Goal: Information Seeking & Learning: Find contact information

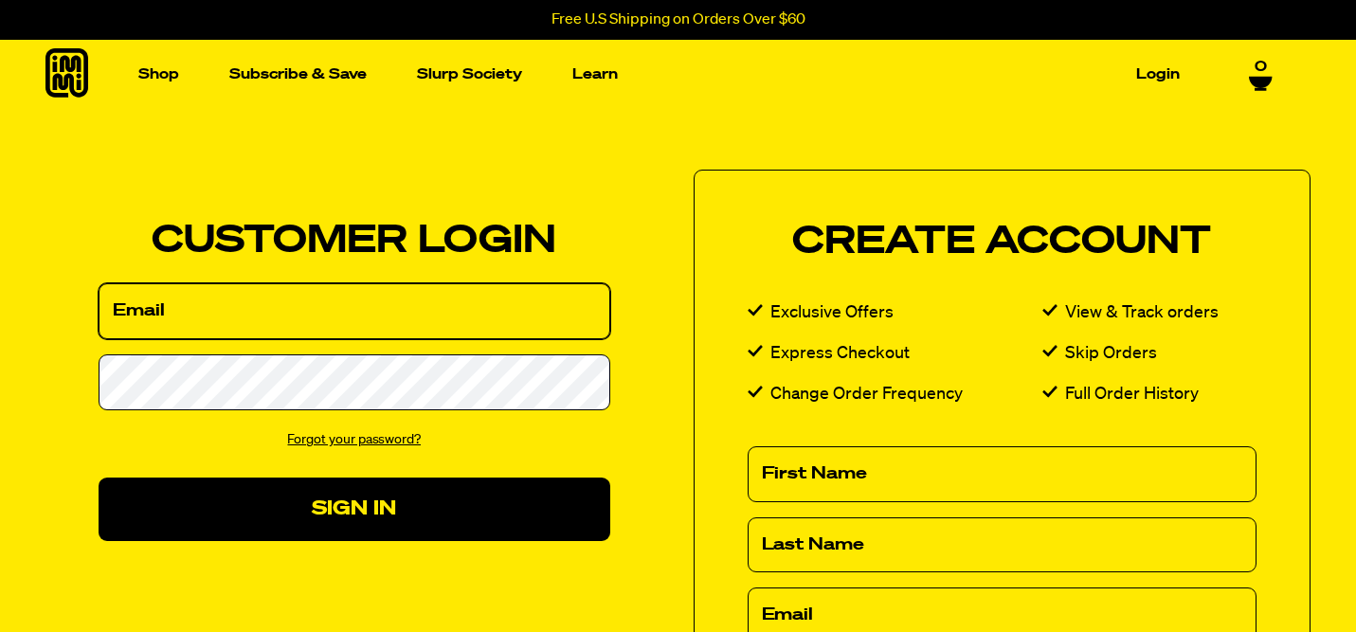
click at [454, 316] on input "Email" at bounding box center [355, 311] width 512 height 56
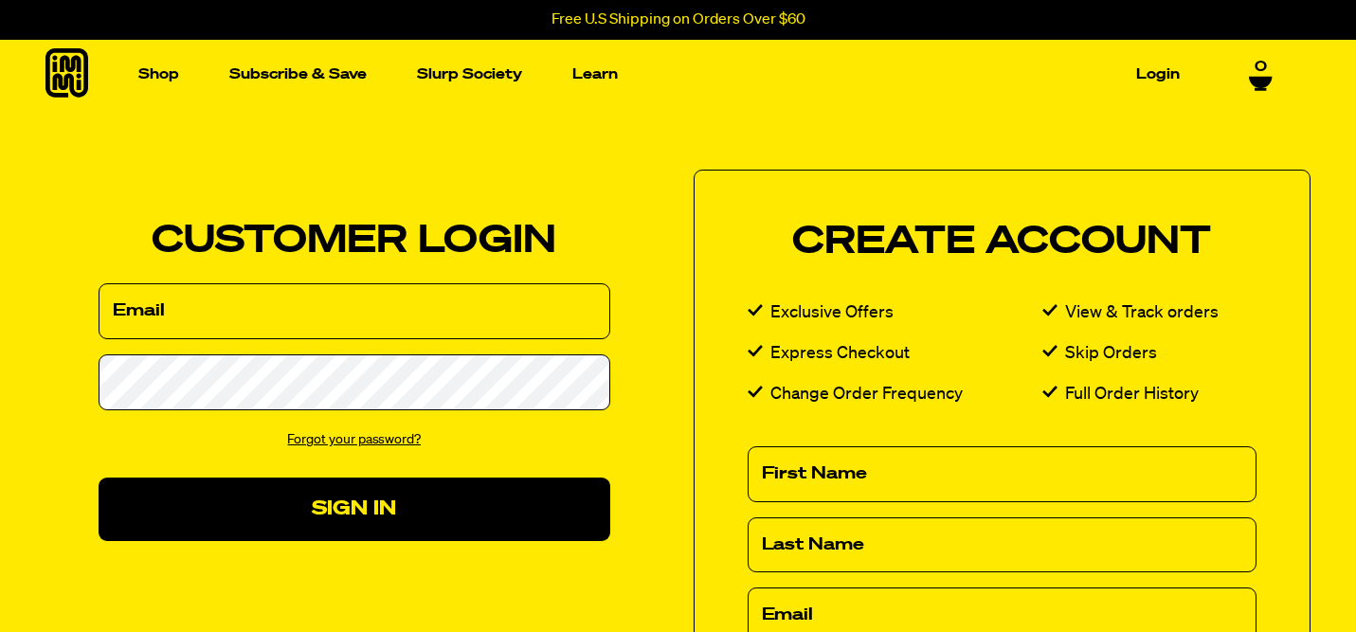
click at [369, 439] on link "Forgot your password?" at bounding box center [354, 439] width 134 height 13
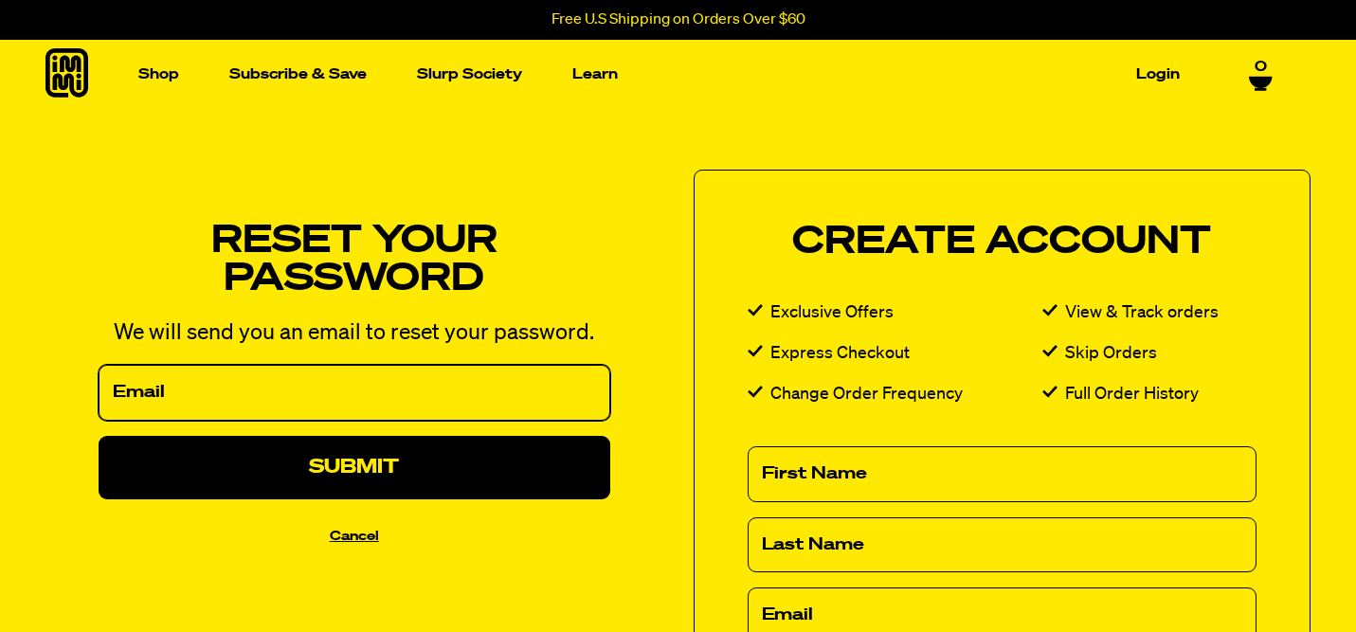
click at [366, 404] on input "Email" at bounding box center [355, 393] width 512 height 56
type input "sandocorpbiz@gmI"
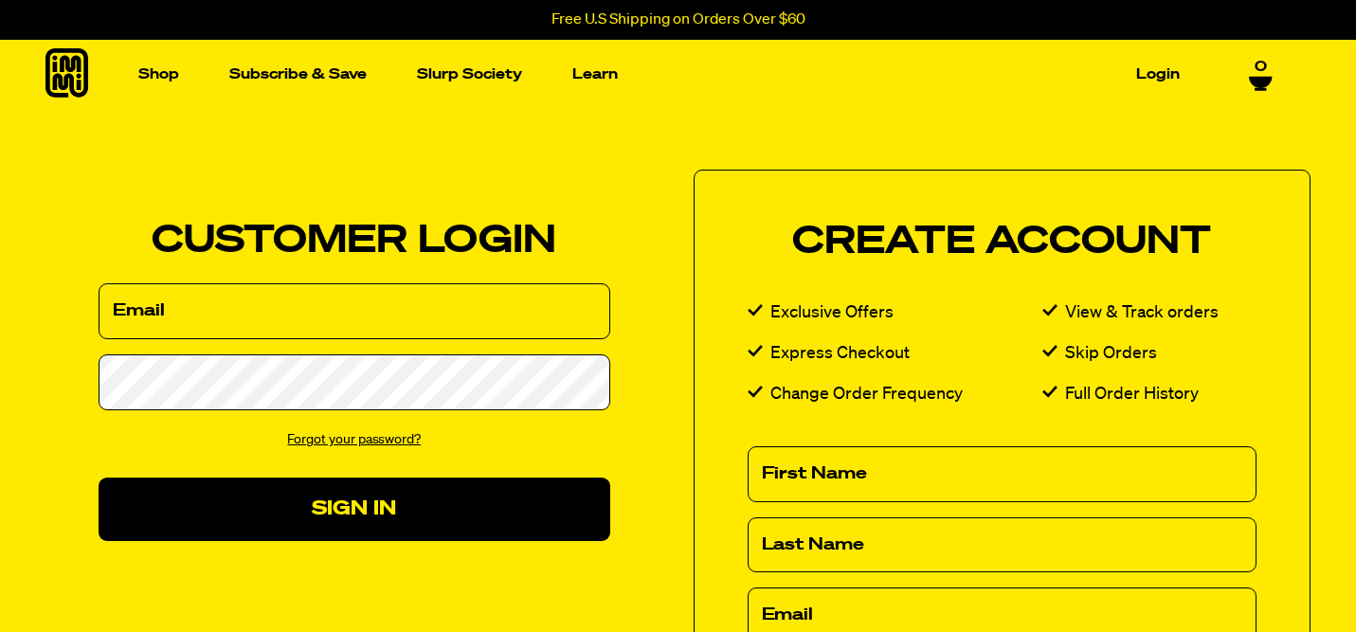
click at [360, 437] on link "Forgot your password?" at bounding box center [354, 439] width 134 height 13
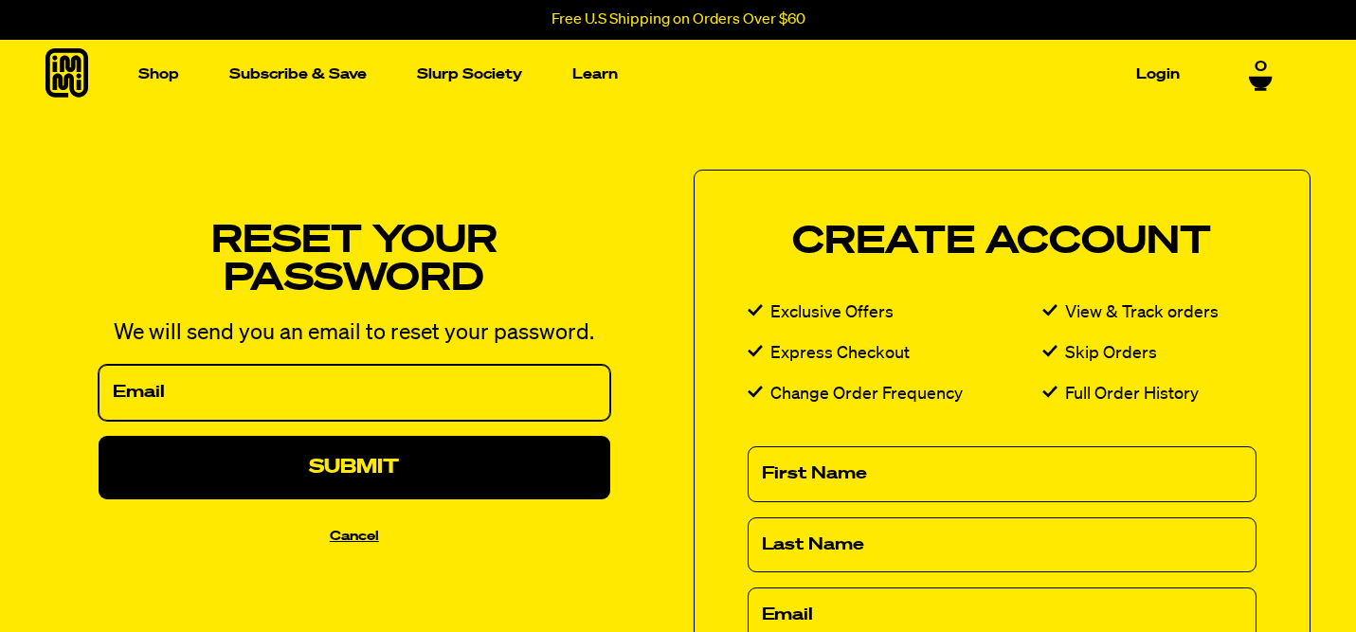
click at [358, 387] on input "Email" at bounding box center [355, 393] width 512 height 56
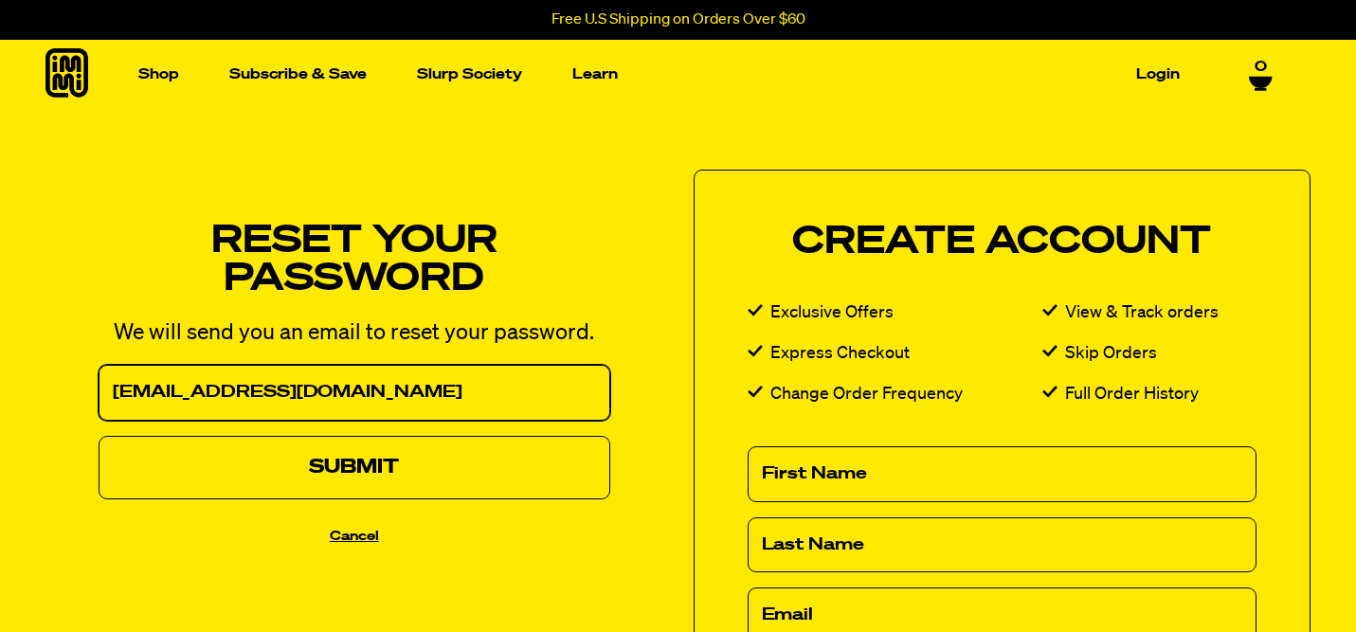
type input "[EMAIL_ADDRESS][DOMAIN_NAME]"
click at [416, 470] on button "Submit" at bounding box center [355, 467] width 512 height 63
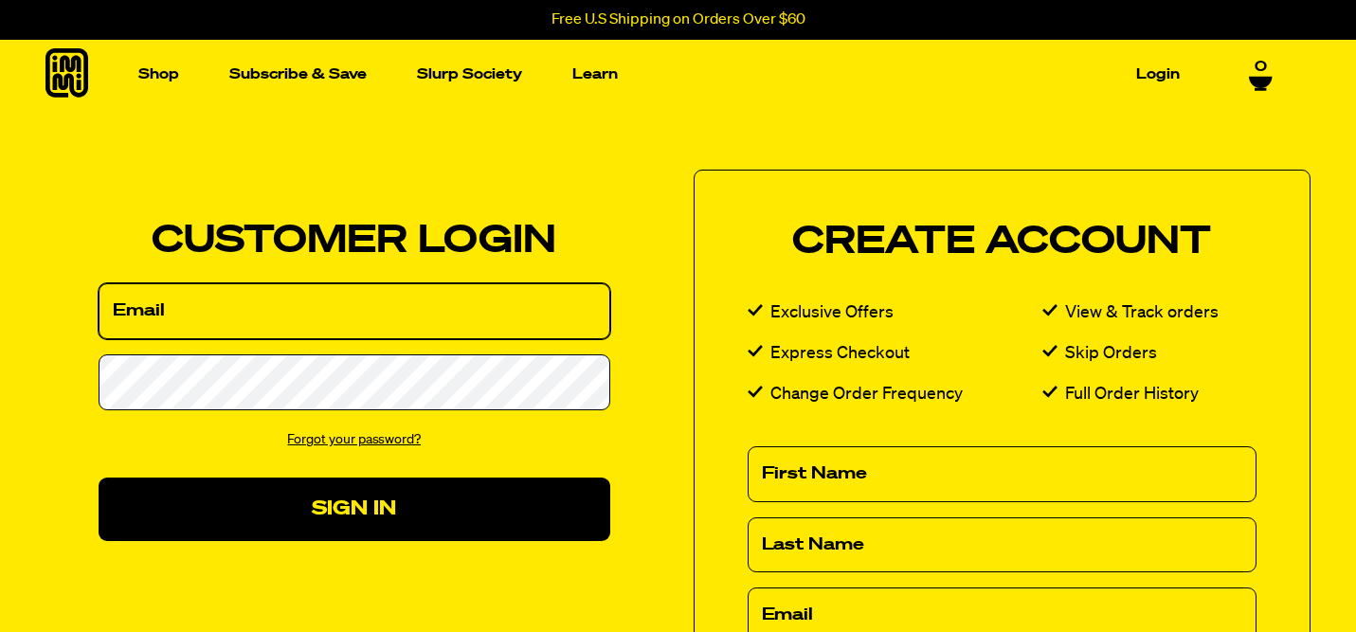
click at [414, 327] on input "Email" at bounding box center [355, 311] width 512 height 56
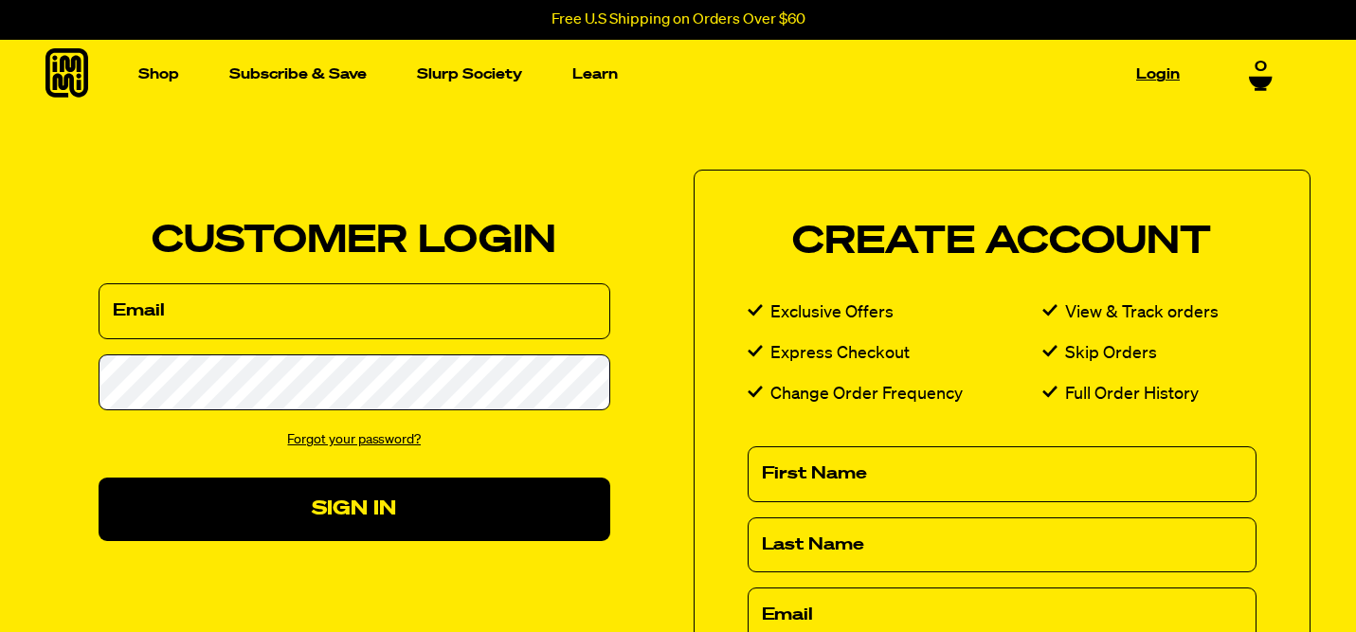
click at [1159, 69] on link "Login" at bounding box center [1157, 74] width 59 height 29
click at [370, 441] on link "Forgot your password?" at bounding box center [354, 439] width 134 height 13
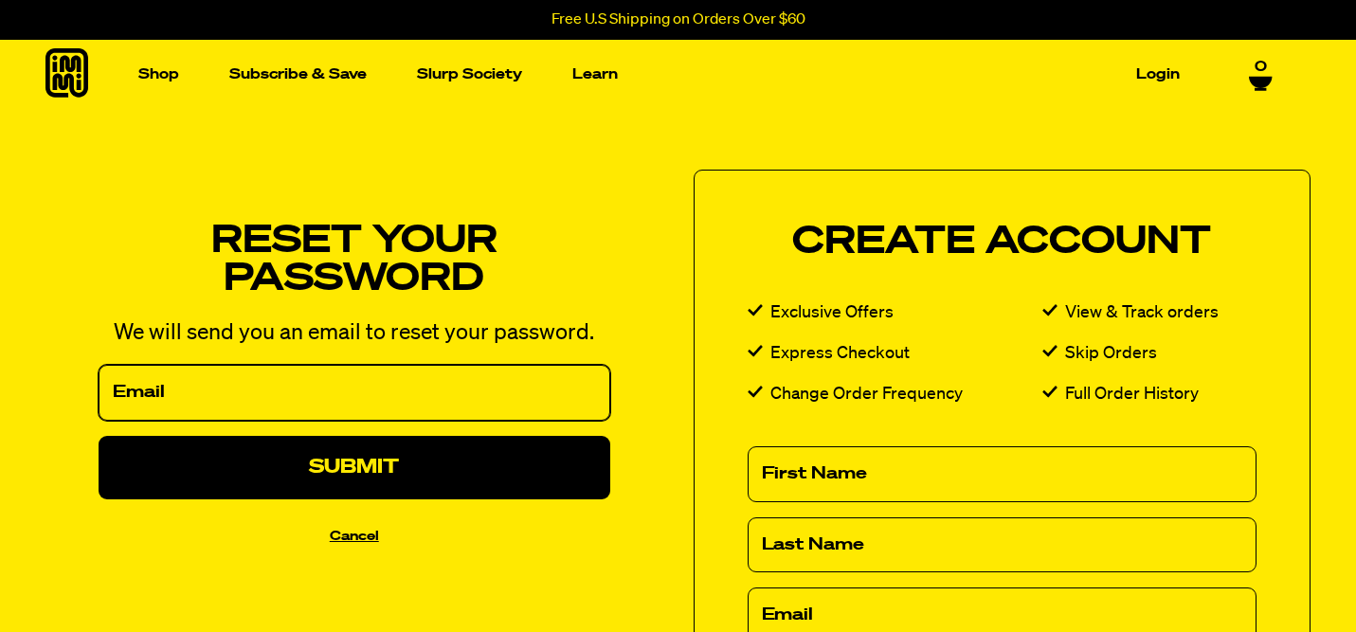
click at [372, 407] on input "Email" at bounding box center [355, 393] width 512 height 56
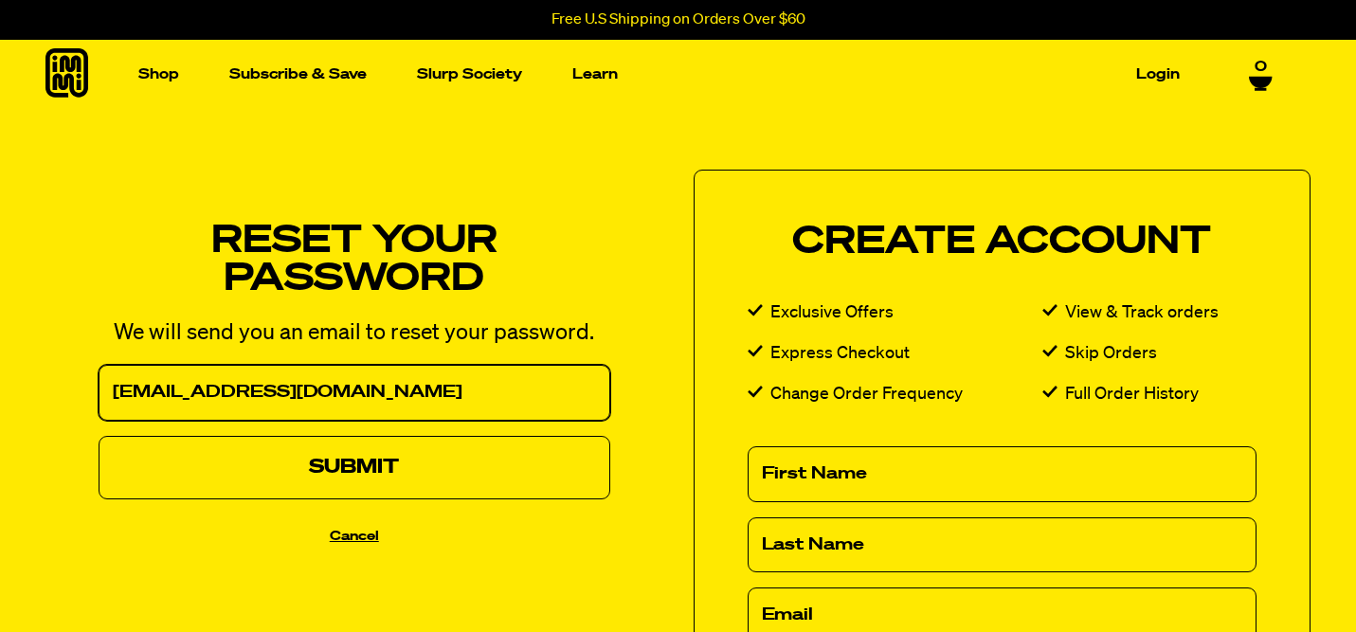
type input "drexsandoval@gmail.com"
click at [374, 459] on button "Submit" at bounding box center [355, 467] width 512 height 63
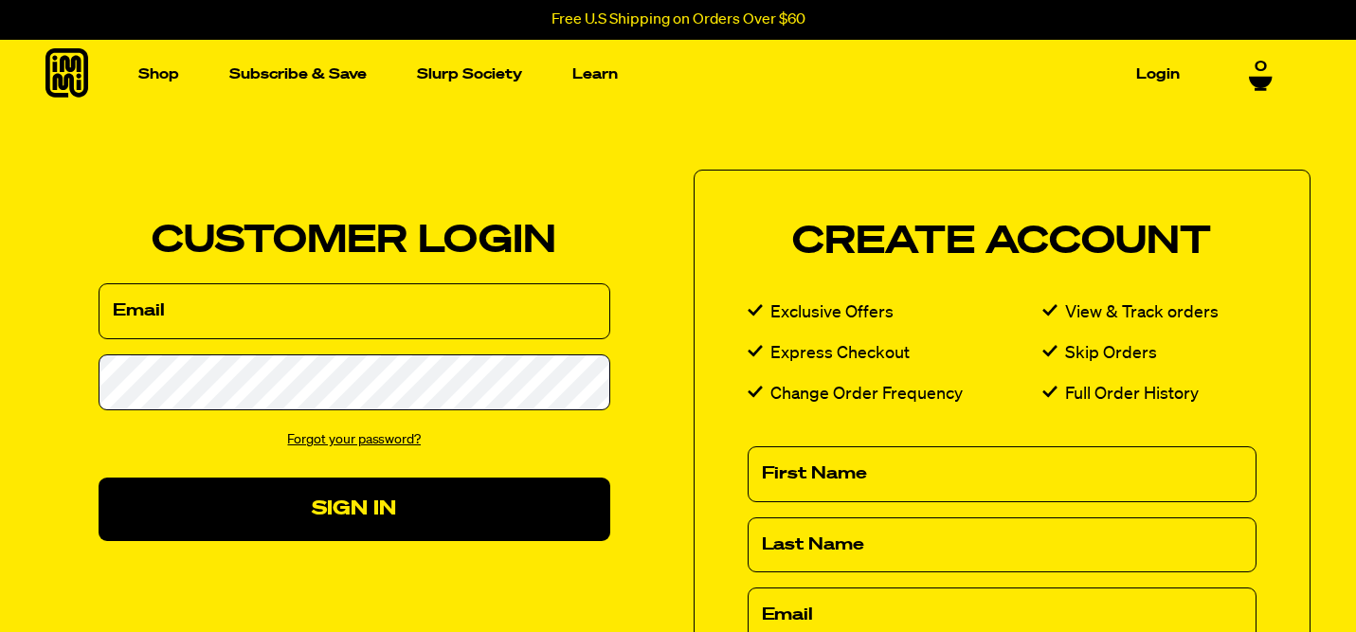
click at [361, 445] on link "Forgot your password?" at bounding box center [354, 439] width 134 height 13
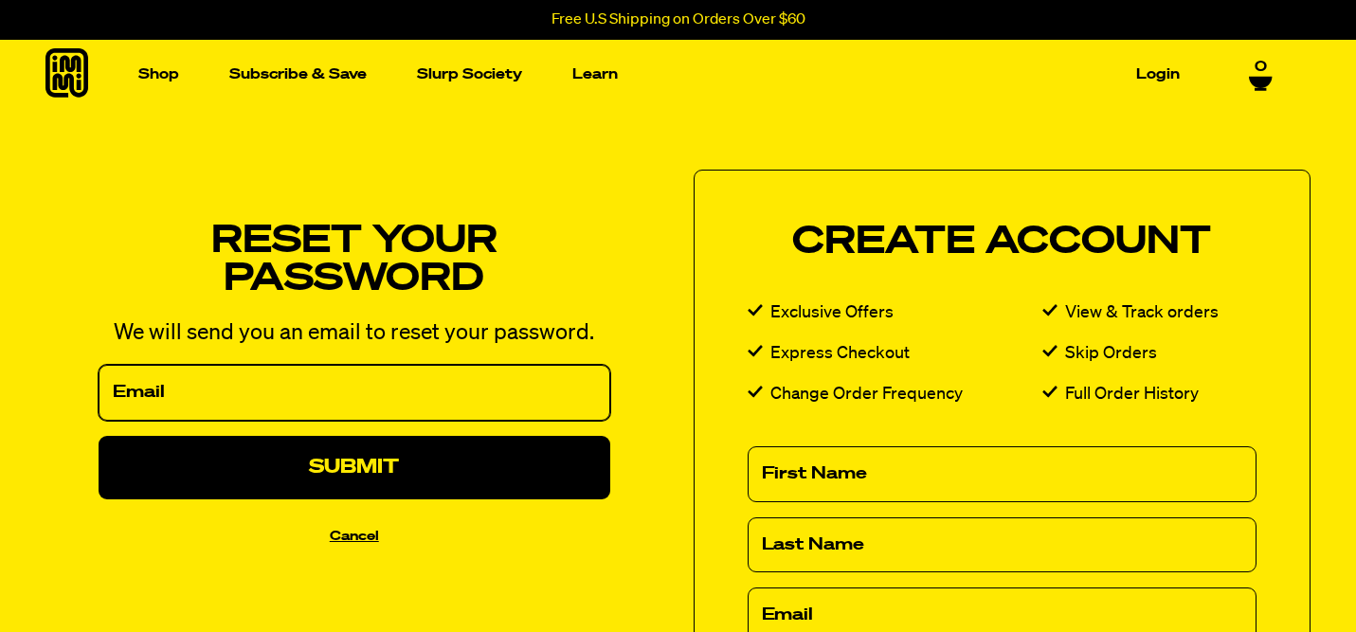
click at [354, 397] on input "Email" at bounding box center [355, 393] width 512 height 56
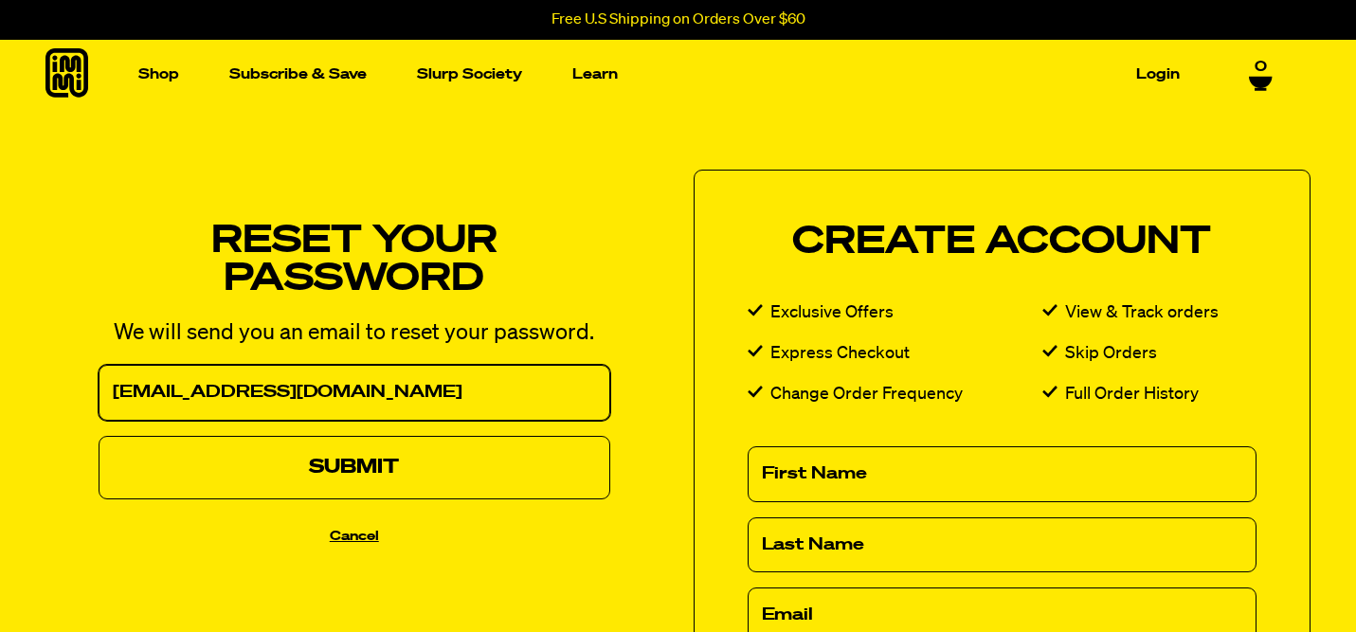
type input "[EMAIL_ADDRESS][DOMAIN_NAME]"
click at [379, 465] on button "Submit" at bounding box center [355, 467] width 512 height 63
click at [334, 454] on button "Submit" at bounding box center [355, 467] width 512 height 63
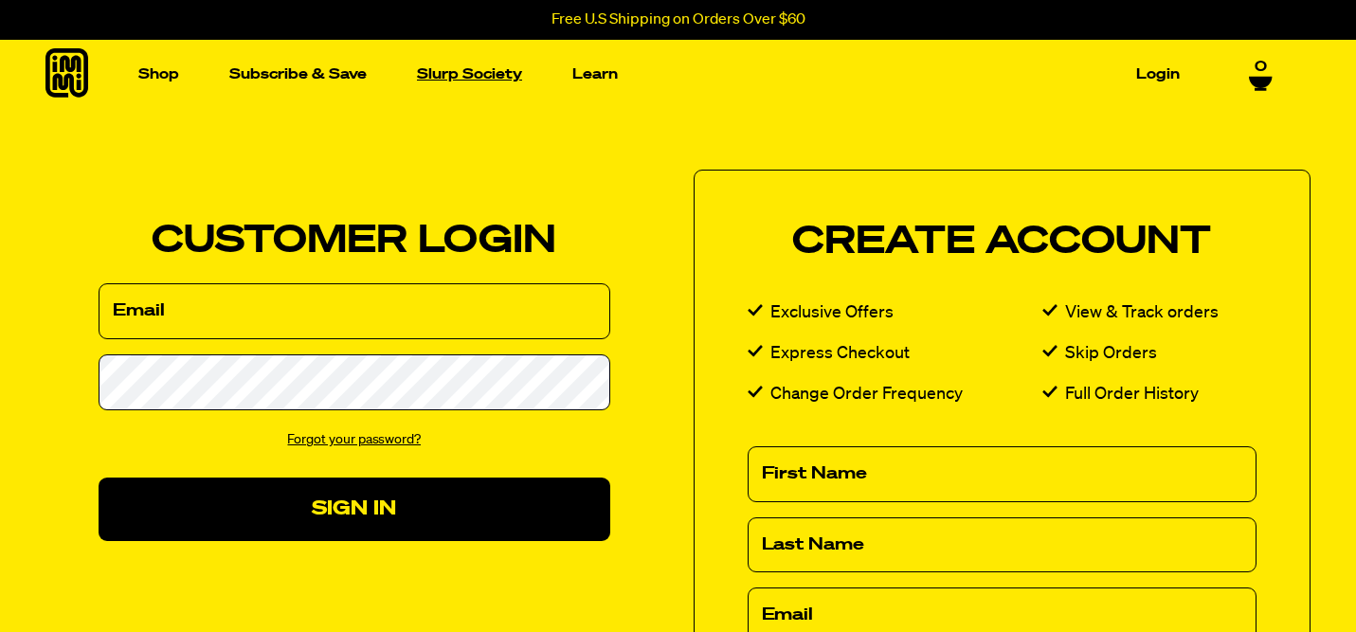
click at [482, 69] on link "Slurp Society" at bounding box center [469, 74] width 120 height 29
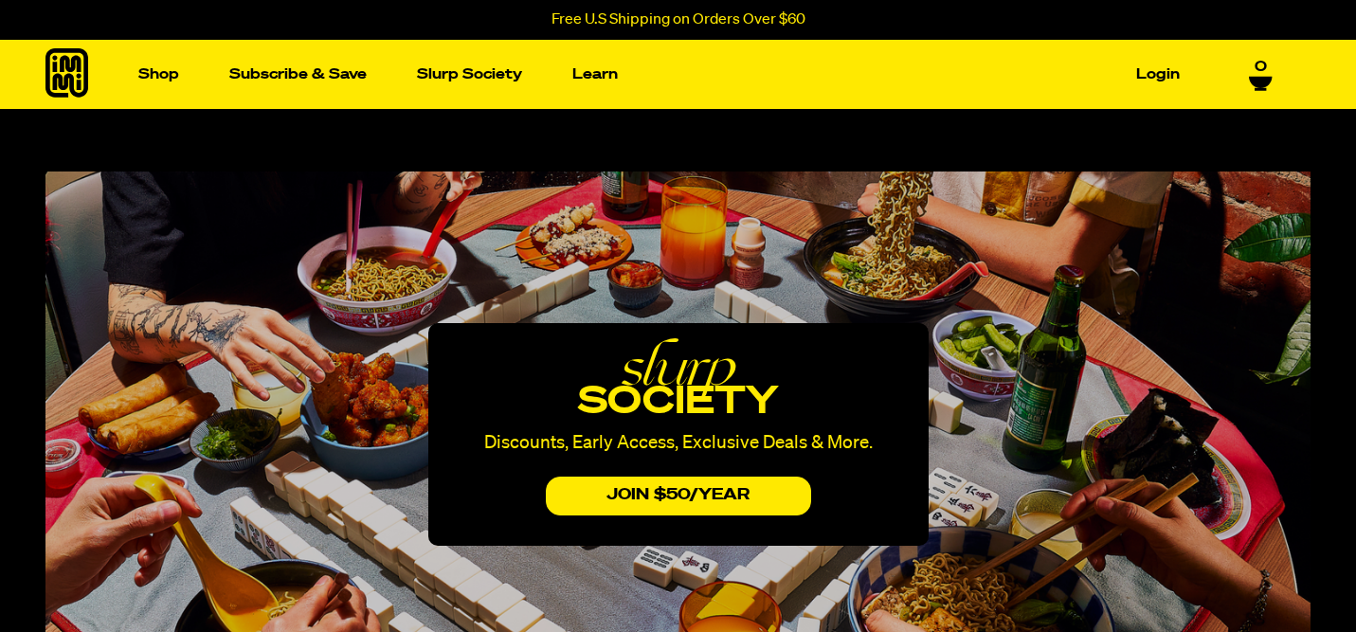
click at [1204, 75] on div "Shop Packets Cups new Toppings" at bounding box center [678, 74] width 1356 height 69
click at [1149, 71] on link "Login" at bounding box center [1157, 74] width 59 height 29
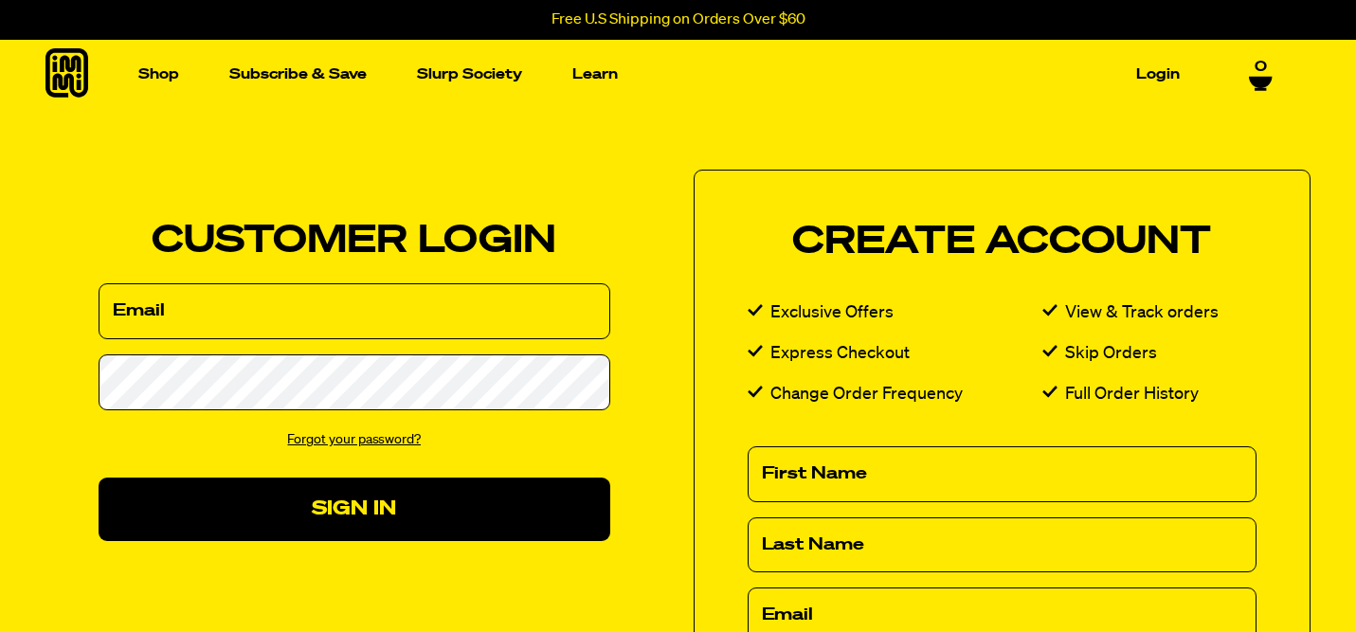
click at [342, 441] on link "Forgot your password?" at bounding box center [354, 439] width 134 height 13
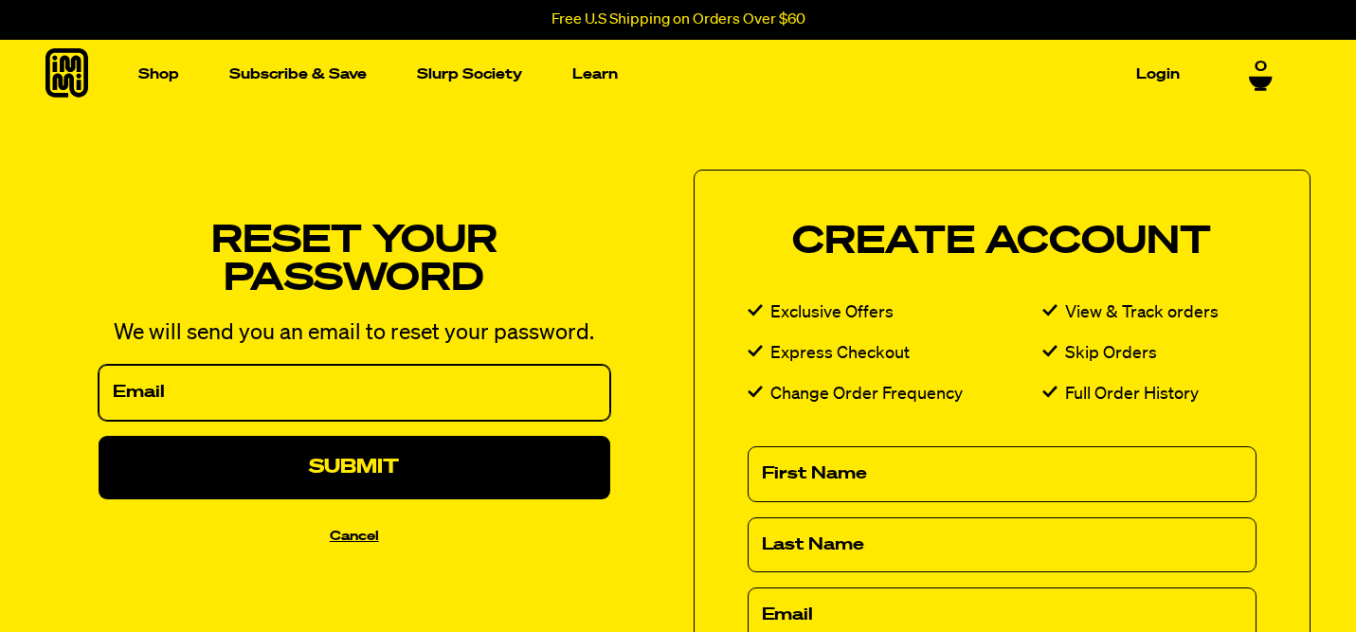
click at [355, 404] on input "Email" at bounding box center [355, 393] width 512 height 56
type input "drexsandoval@gmail.com"
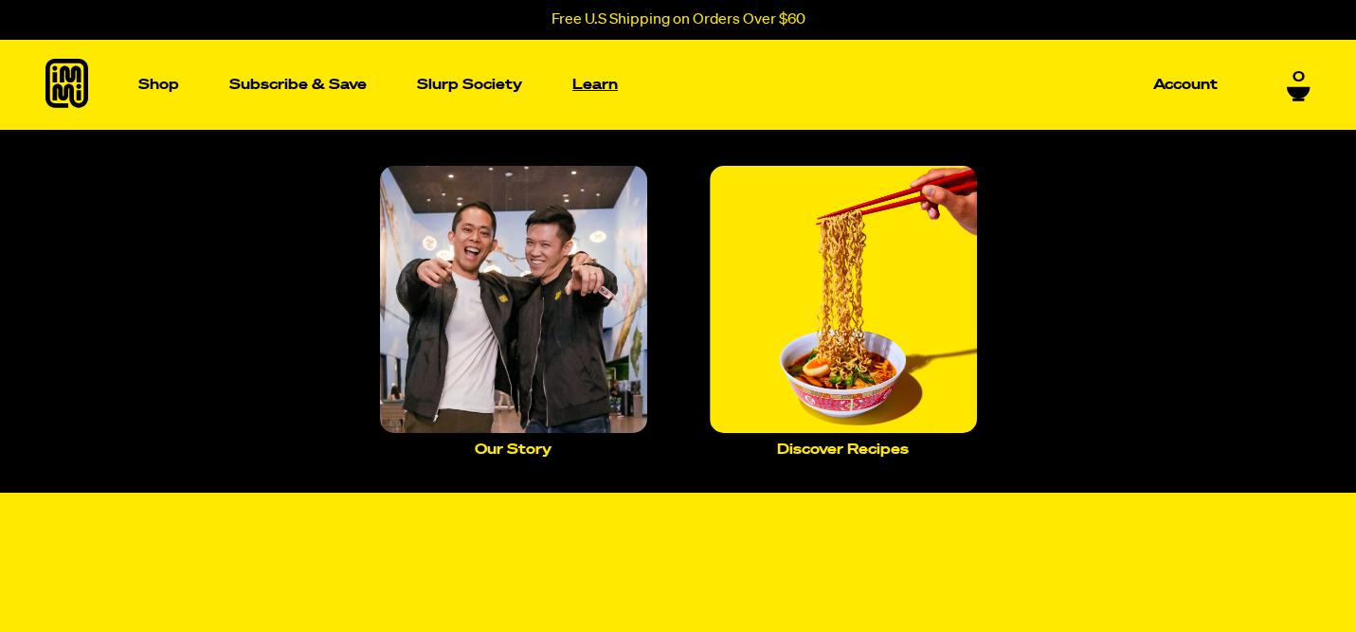
click at [604, 85] on p "Learn" at bounding box center [594, 85] width 45 height 14
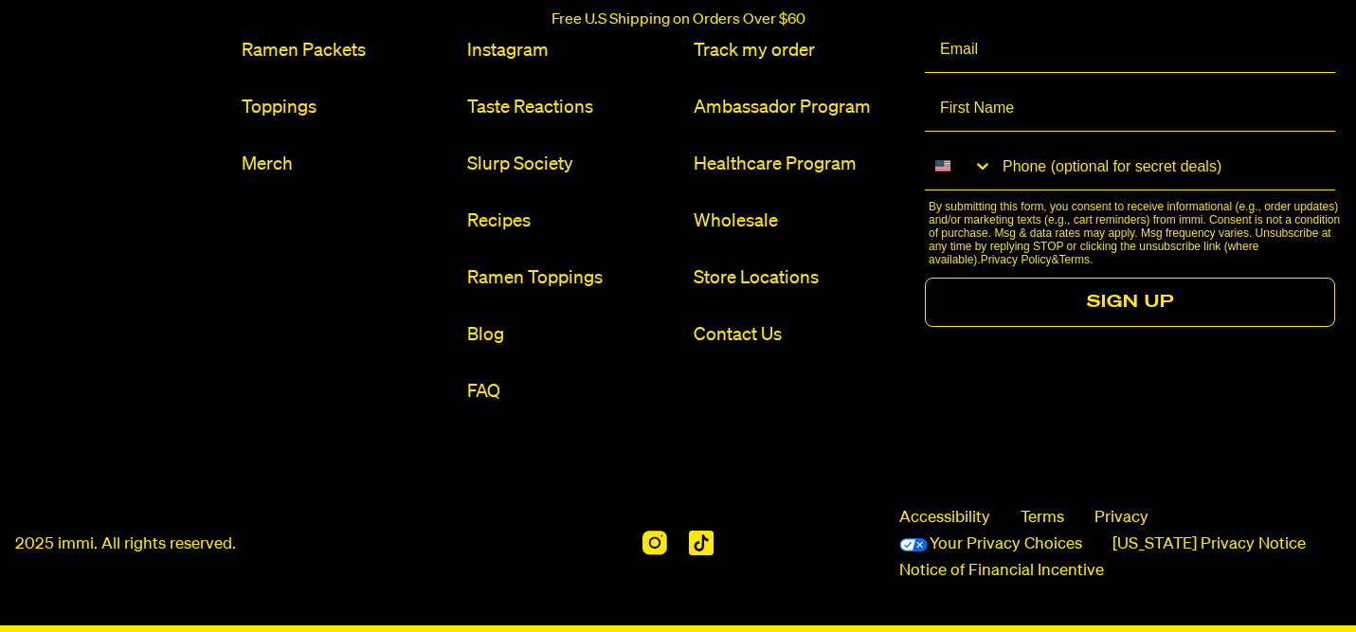
scroll to position [8918, 0]
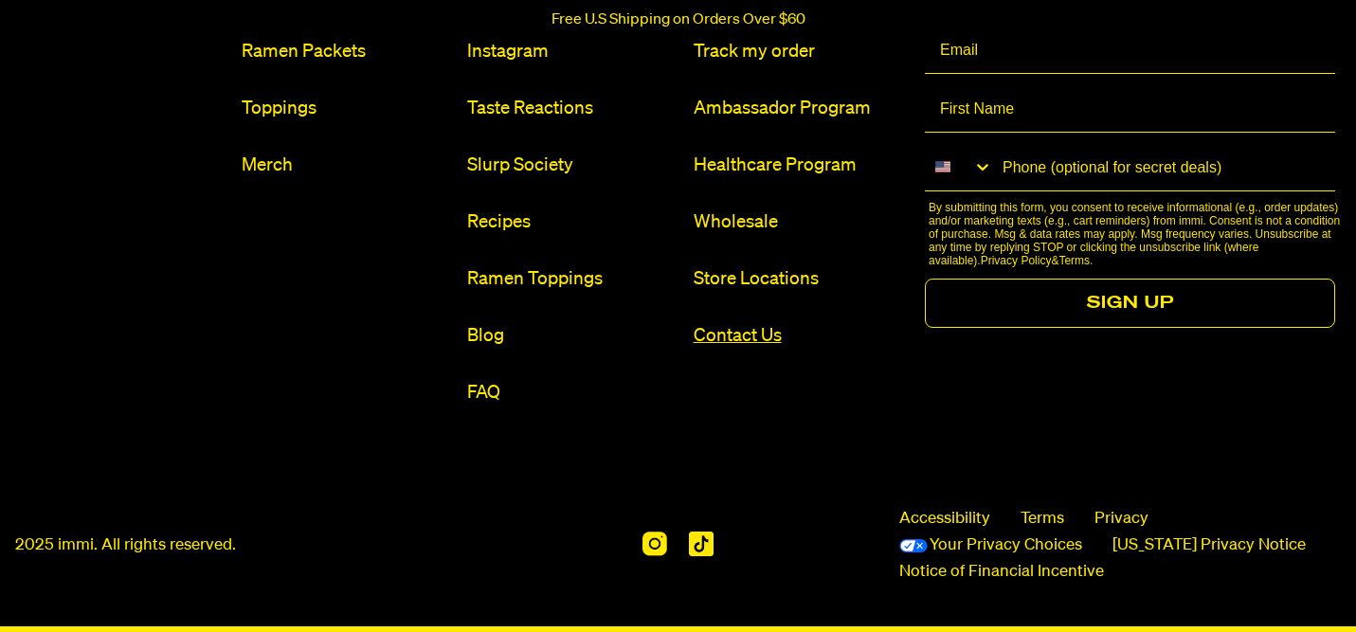
click at [752, 323] on link "Contact Us" at bounding box center [798, 336] width 211 height 26
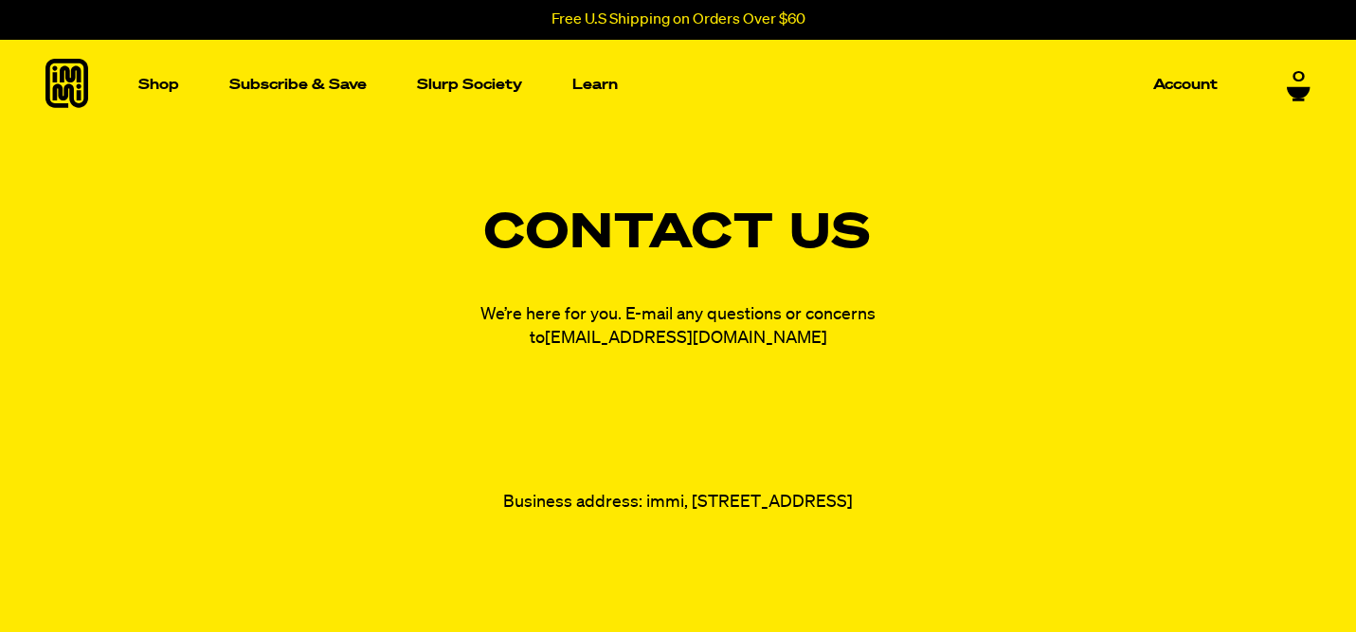
click at [716, 343] on link "[EMAIL_ADDRESS][DOMAIN_NAME]" at bounding box center [686, 338] width 282 height 17
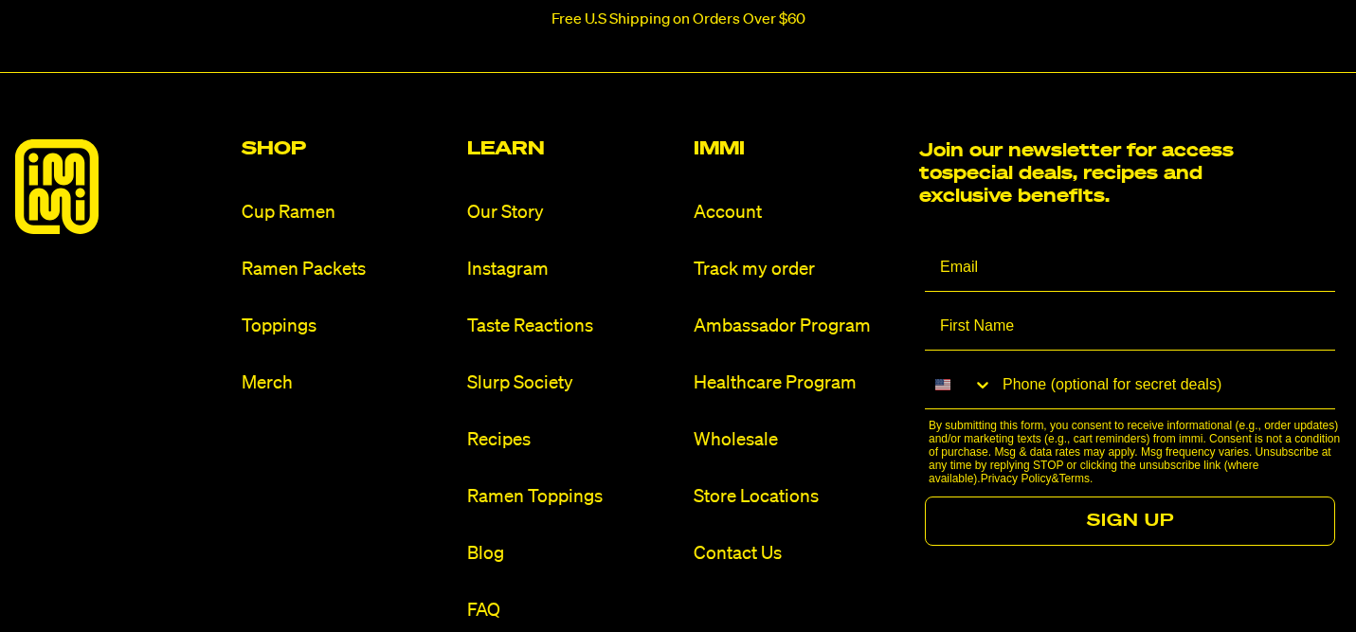
scroll to position [986, 0]
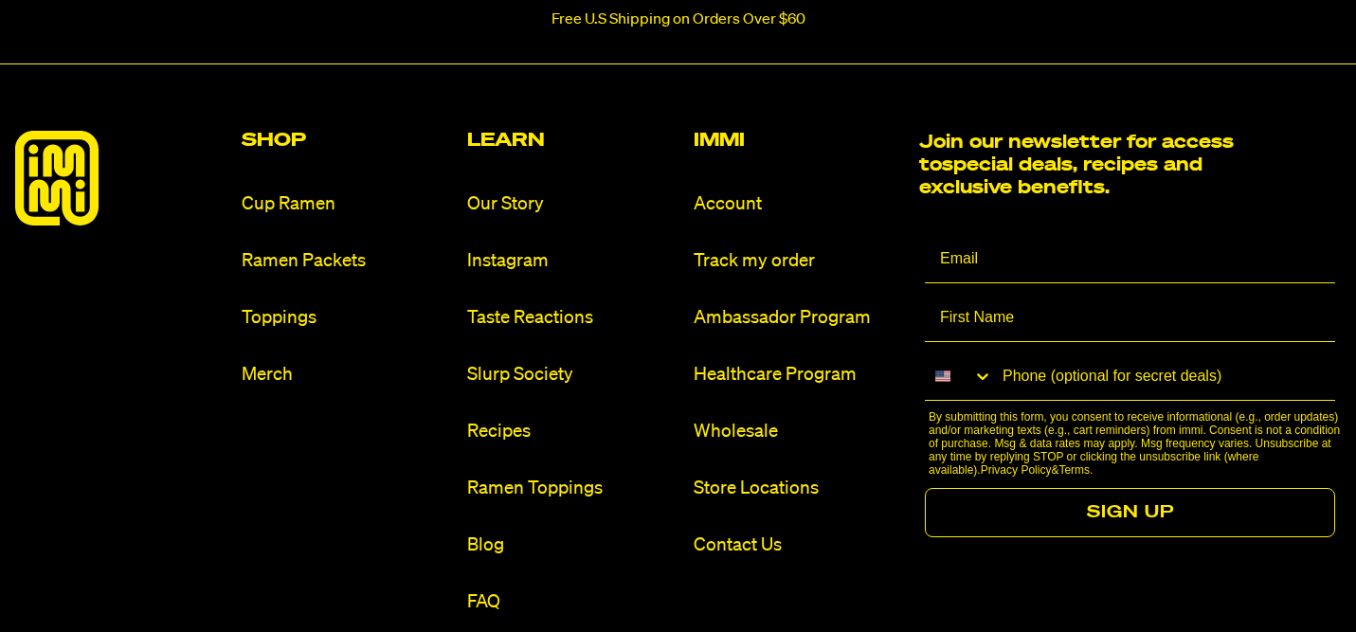
click at [732, 208] on div "Immi Account Track my order Ambassador Program Healthcare Program Wholesale Sto…" at bounding box center [798, 373] width 211 height 484
click at [732, 217] on link "Account" at bounding box center [798, 204] width 211 height 26
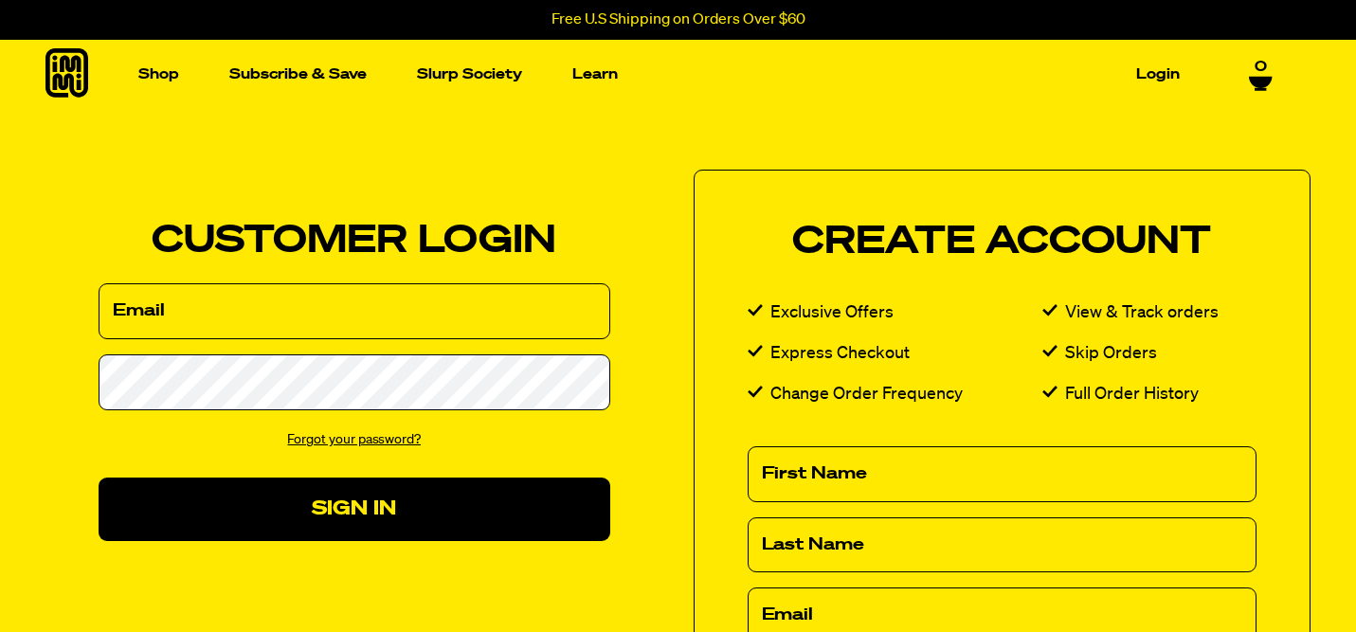
click at [403, 438] on link "Forgot your password?" at bounding box center [354, 439] width 134 height 13
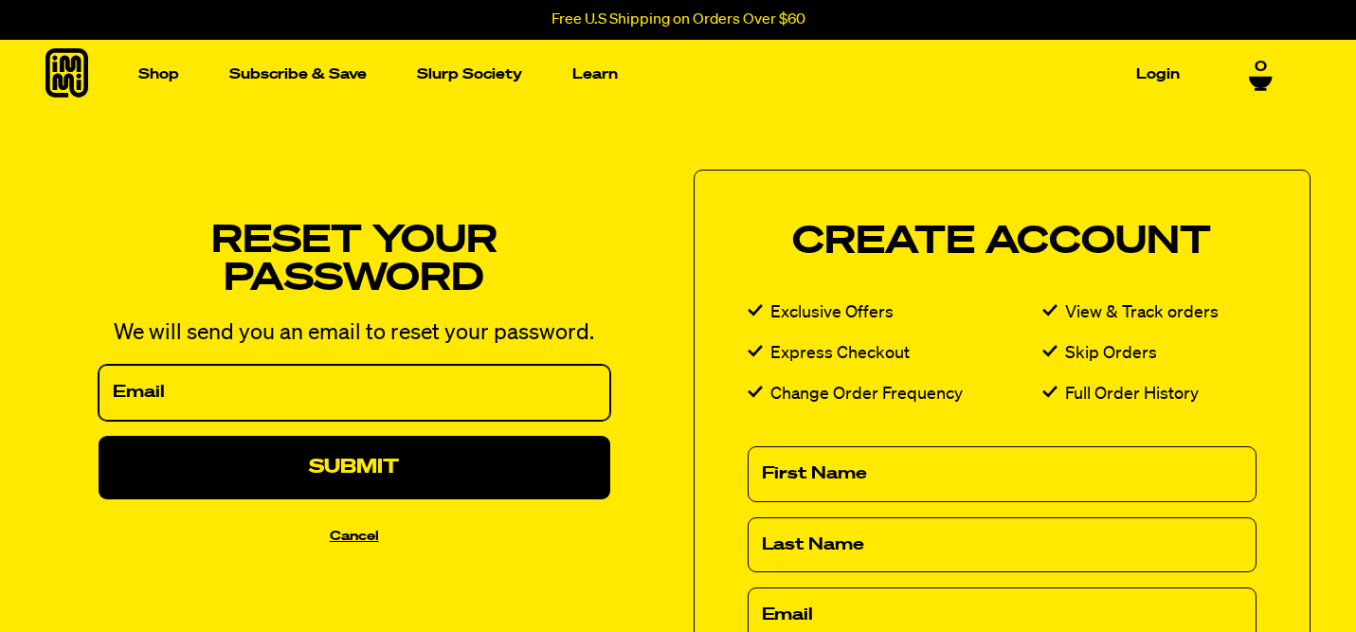
click at [381, 413] on input "Email" at bounding box center [355, 393] width 512 height 56
type input "drexsandoval@gmail.co"
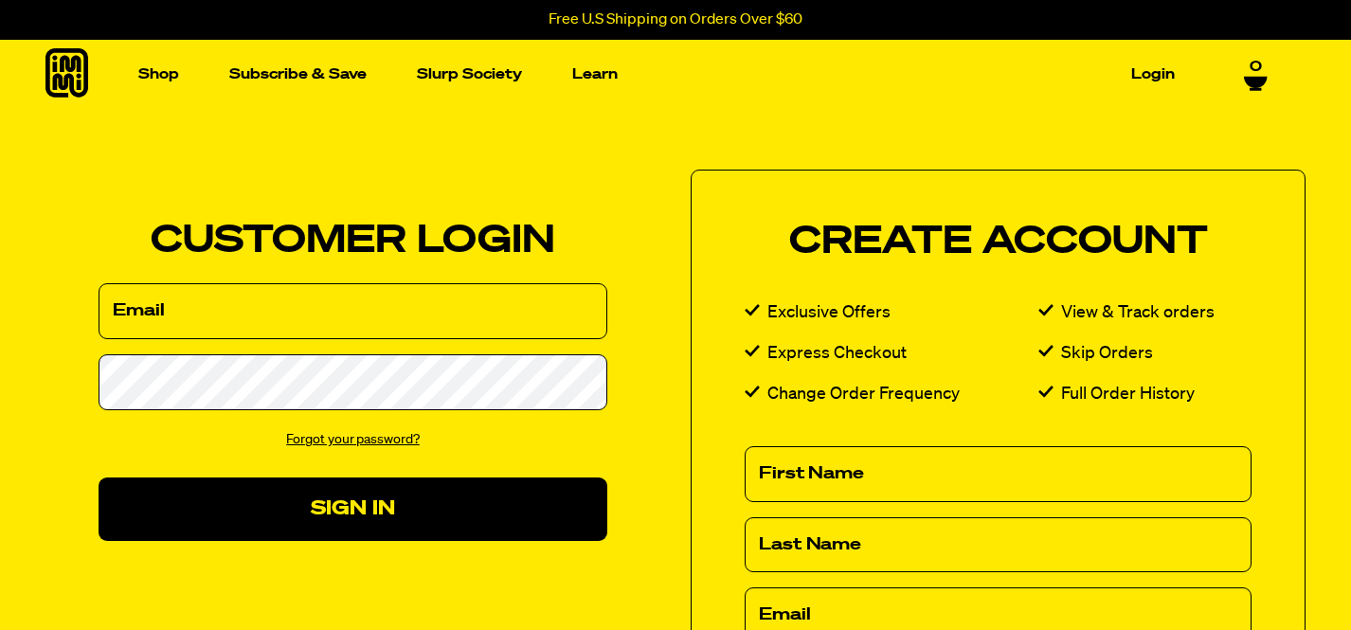
click at [378, 435] on link "Forgot your password?" at bounding box center [353, 439] width 134 height 13
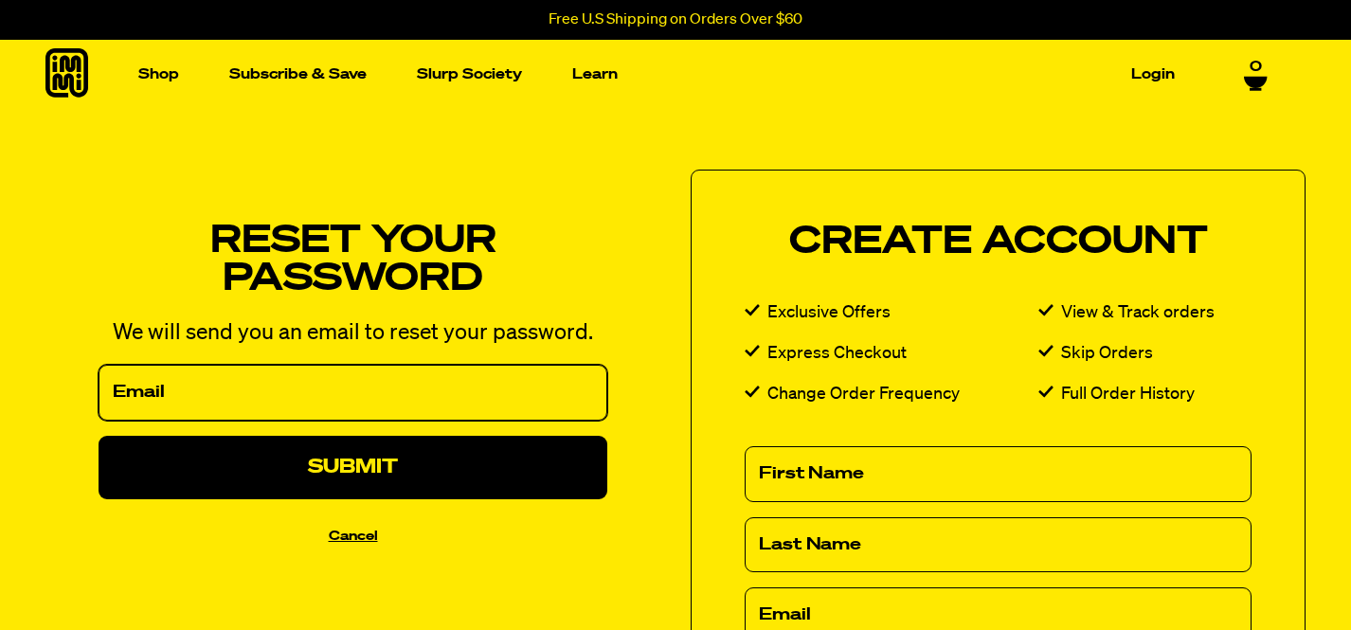
click at [354, 396] on input "Email" at bounding box center [353, 393] width 509 height 56
type input "drexsandoval@gmail.com"
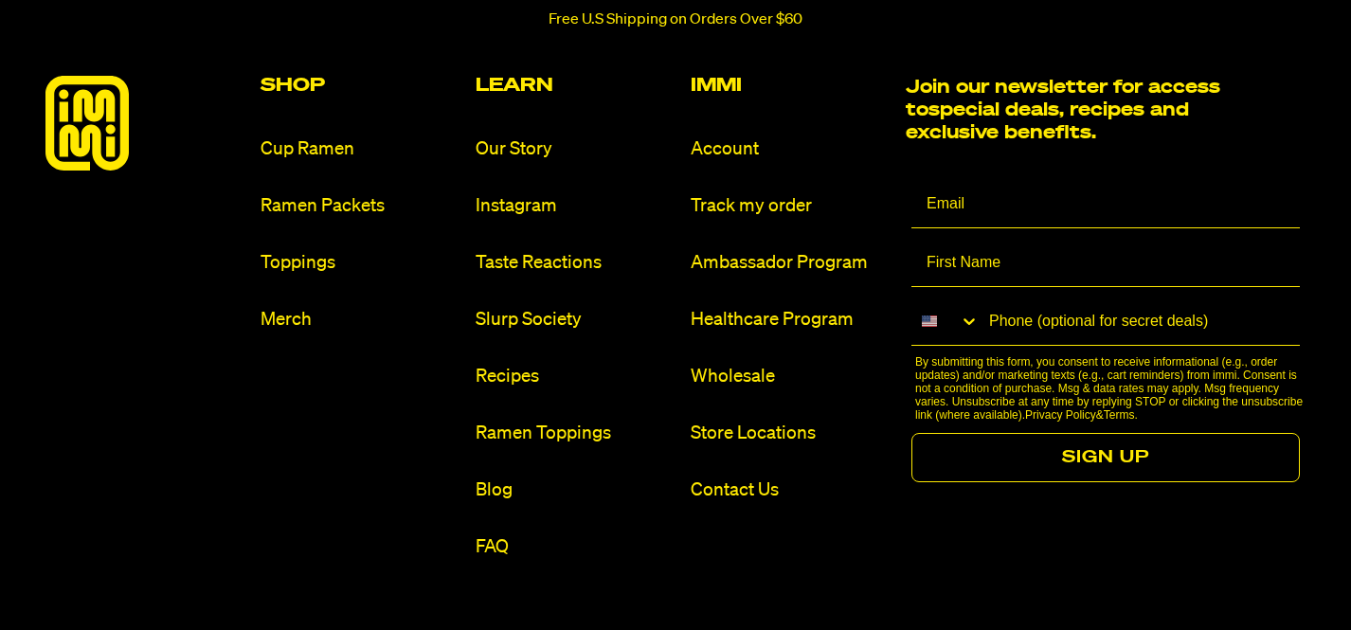
scroll to position [1411, 0]
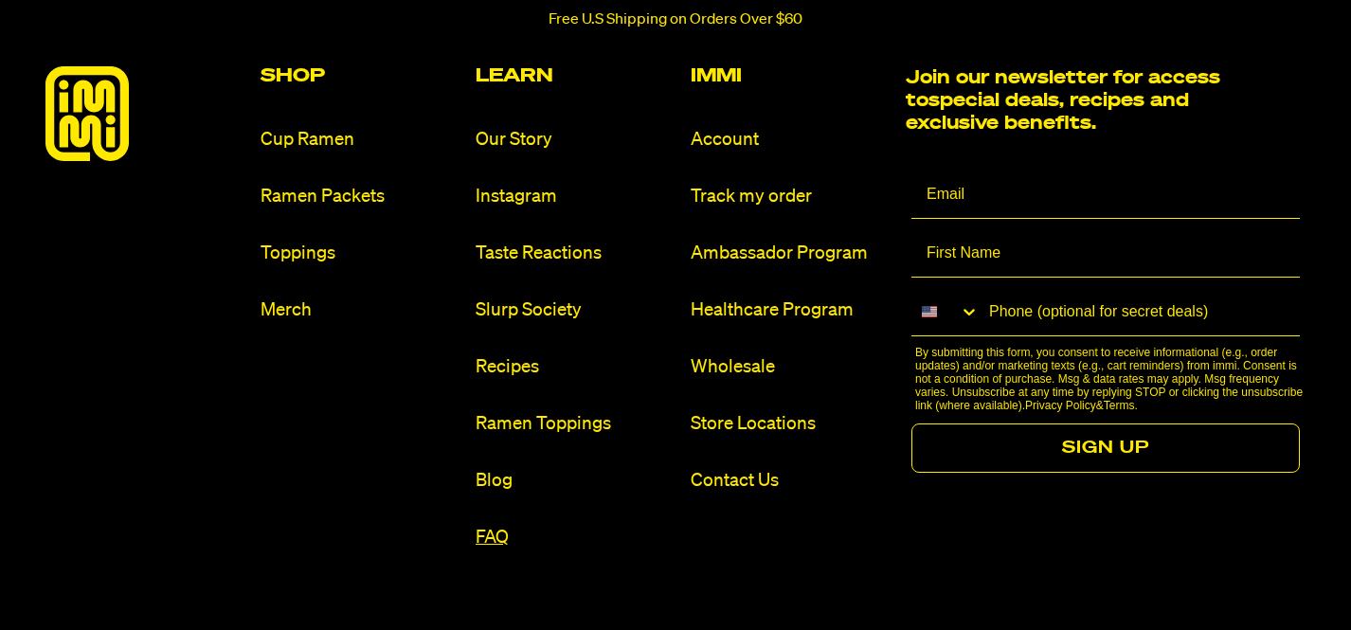
click at [504, 529] on link "FAQ" at bounding box center [576, 538] width 200 height 26
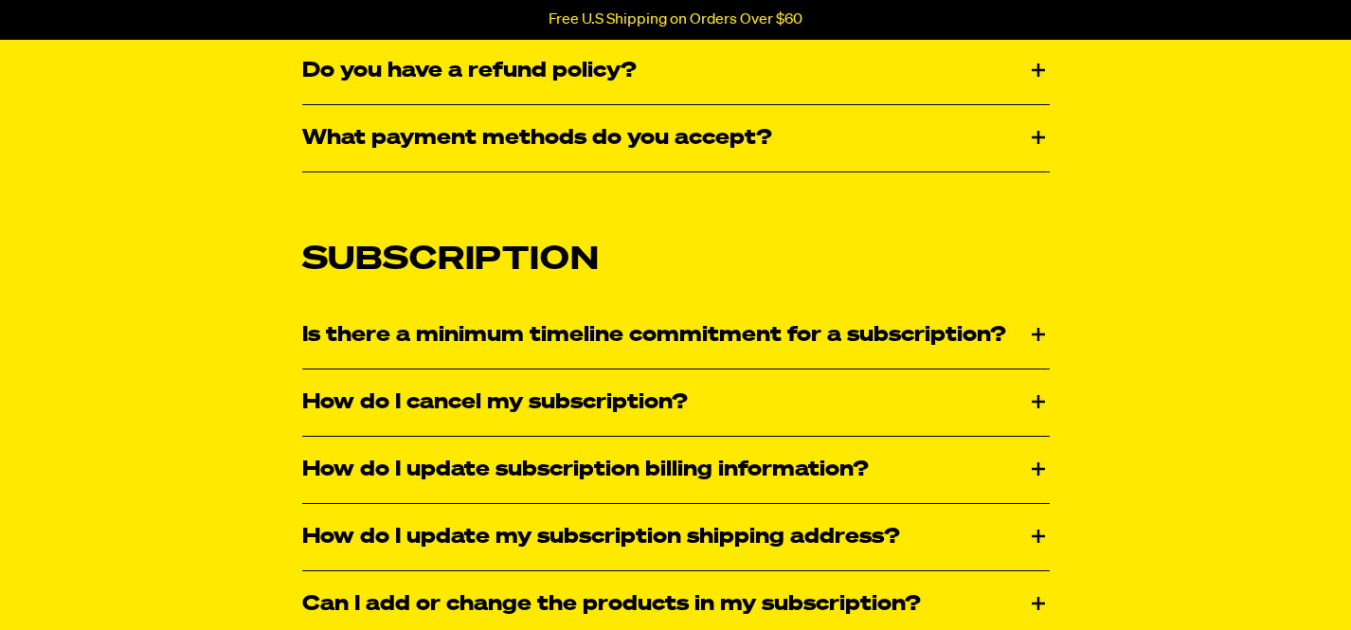
scroll to position [1342, 0]
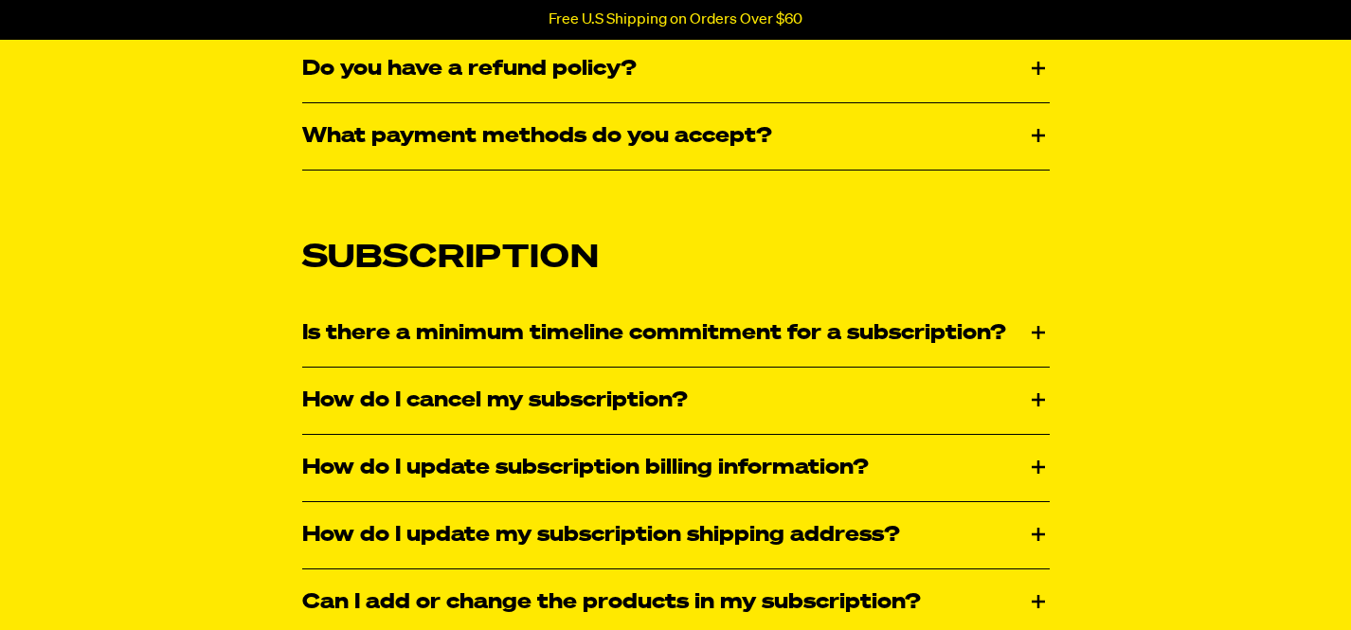
click at [577, 313] on div "Is there a minimum timeline commitment for a subscription?" at bounding box center [675, 333] width 747 height 66
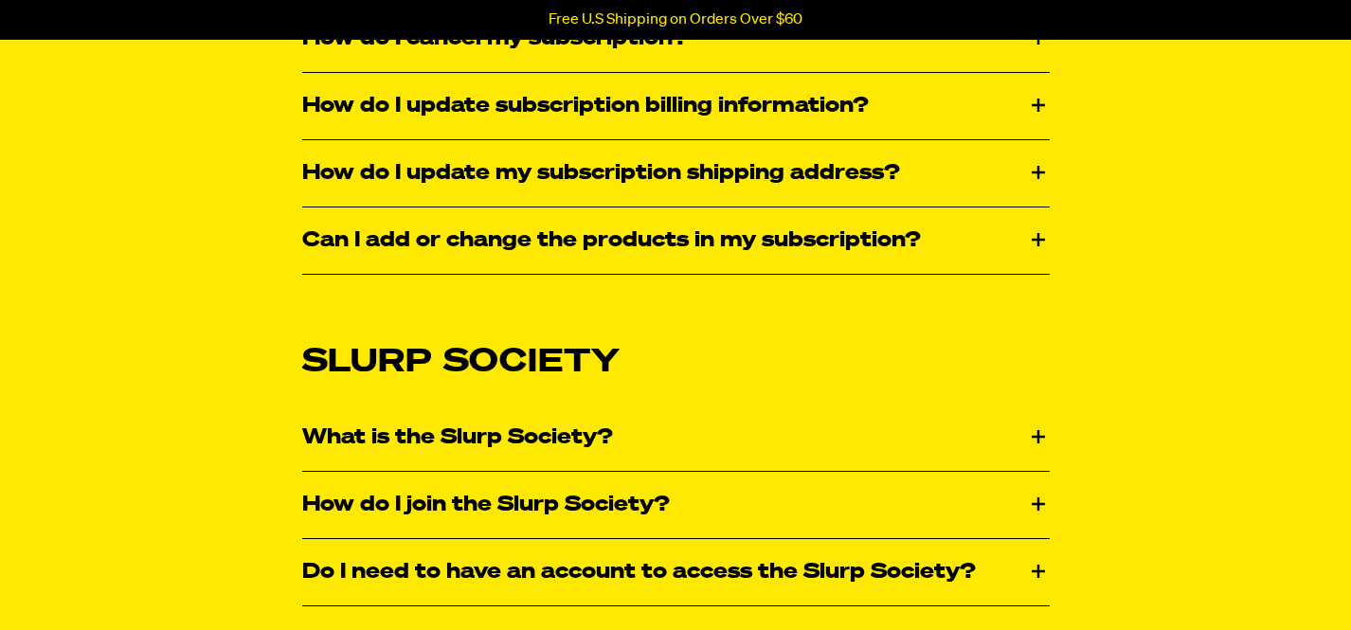
scroll to position [1789, 0]
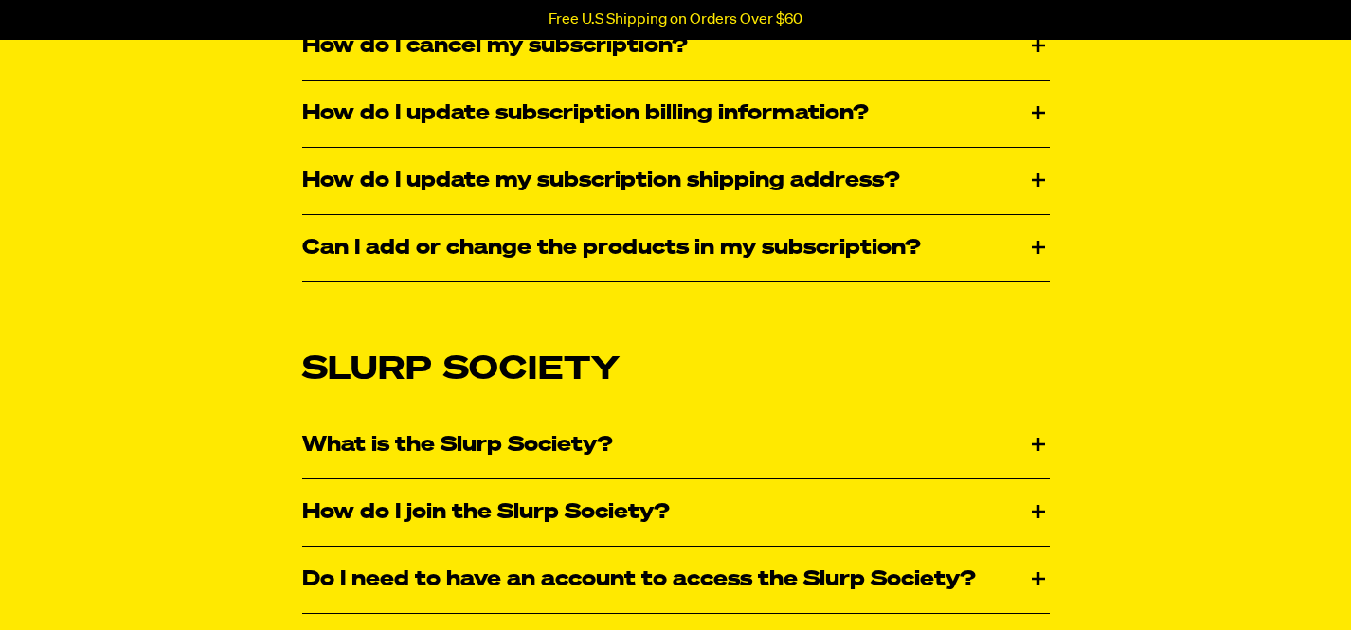
click at [568, 440] on div "What is the Slurp Society?" at bounding box center [675, 445] width 747 height 66
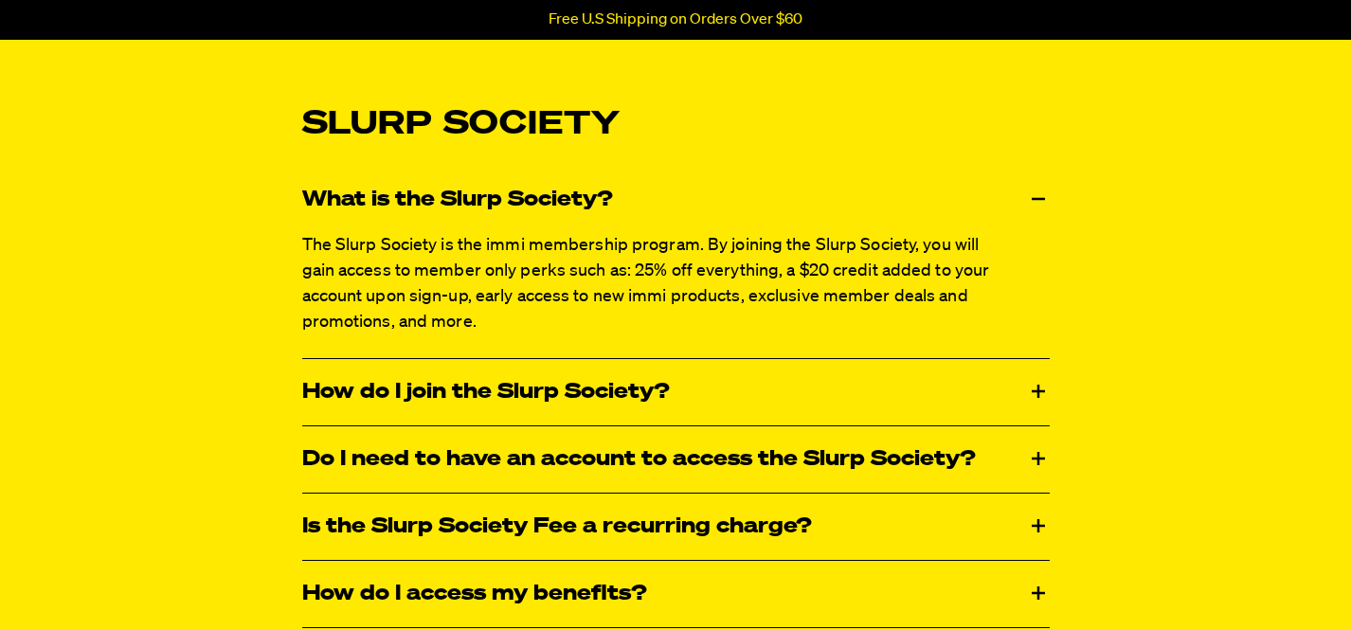
scroll to position [2040, 0]
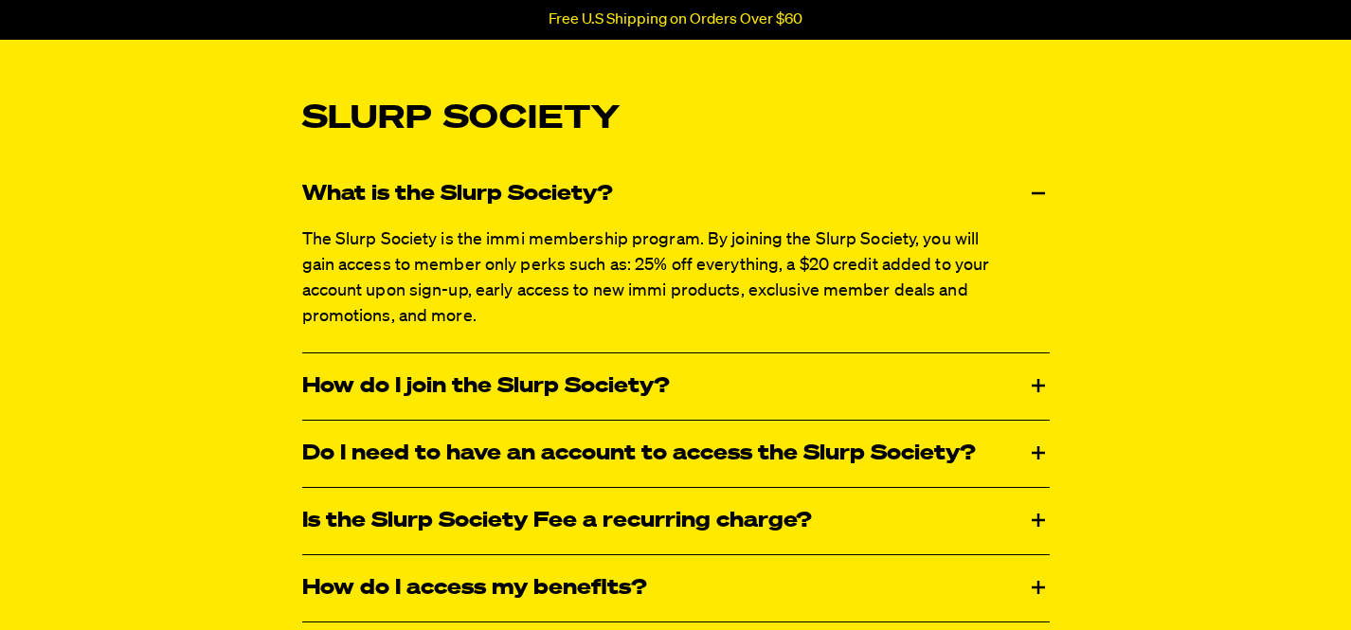
click at [584, 378] on div "How do I join the Slurp Society?" at bounding box center [675, 386] width 747 height 66
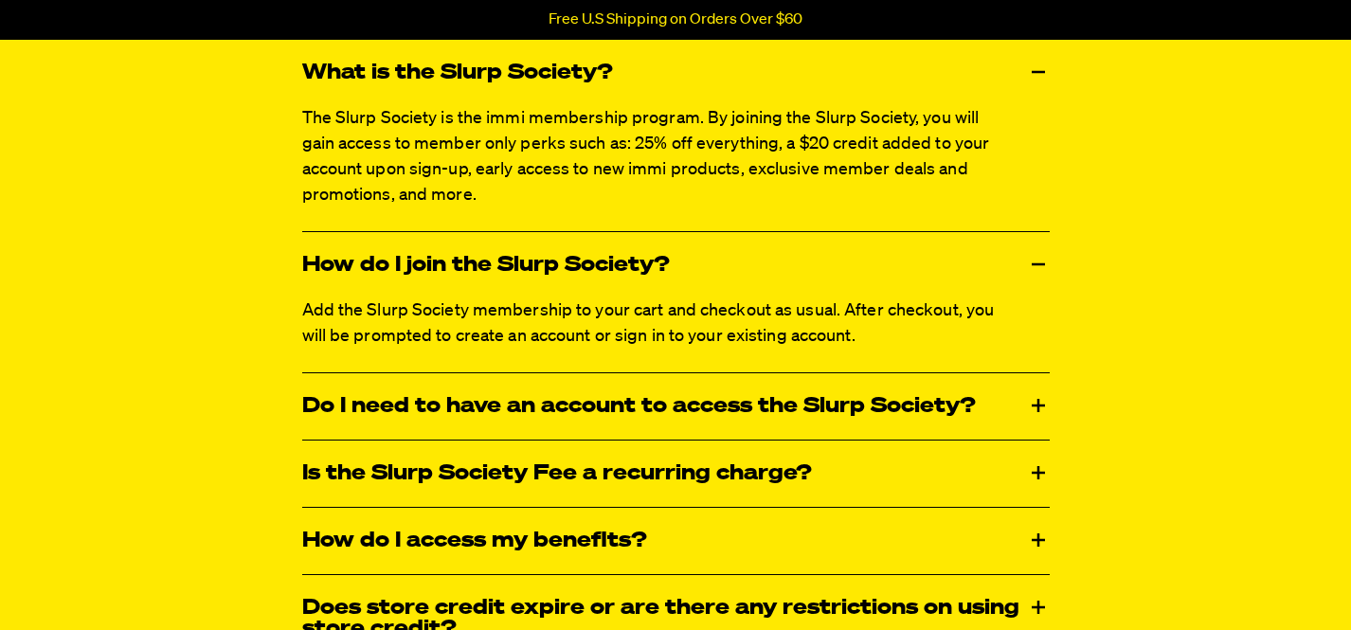
scroll to position [2164, 0]
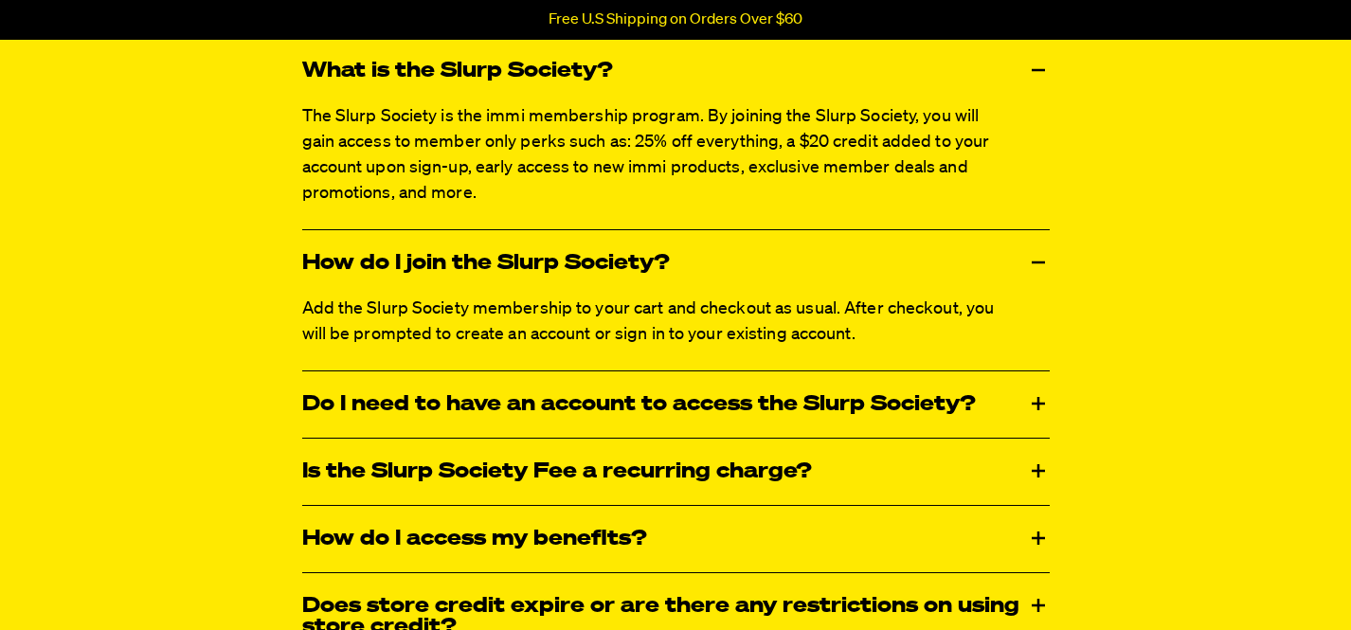
click at [584, 394] on div "Do I need to have an account to access the Slurp Society?" at bounding box center [675, 404] width 747 height 66
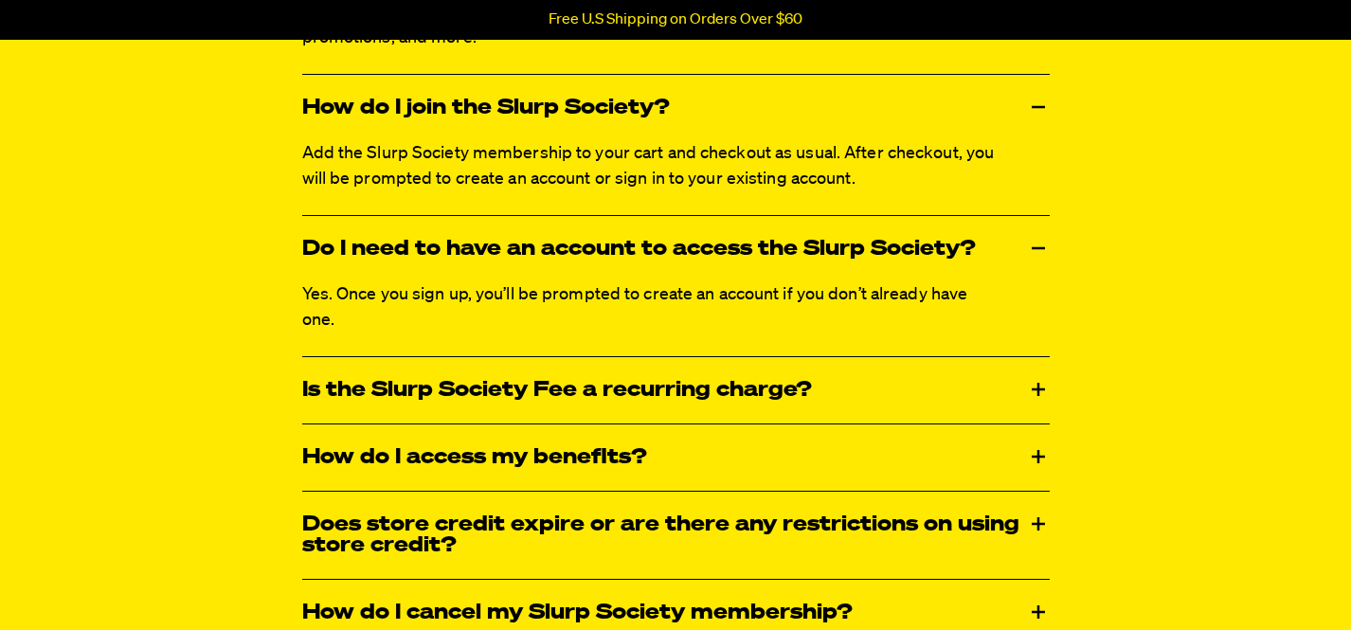
scroll to position [2326, 0]
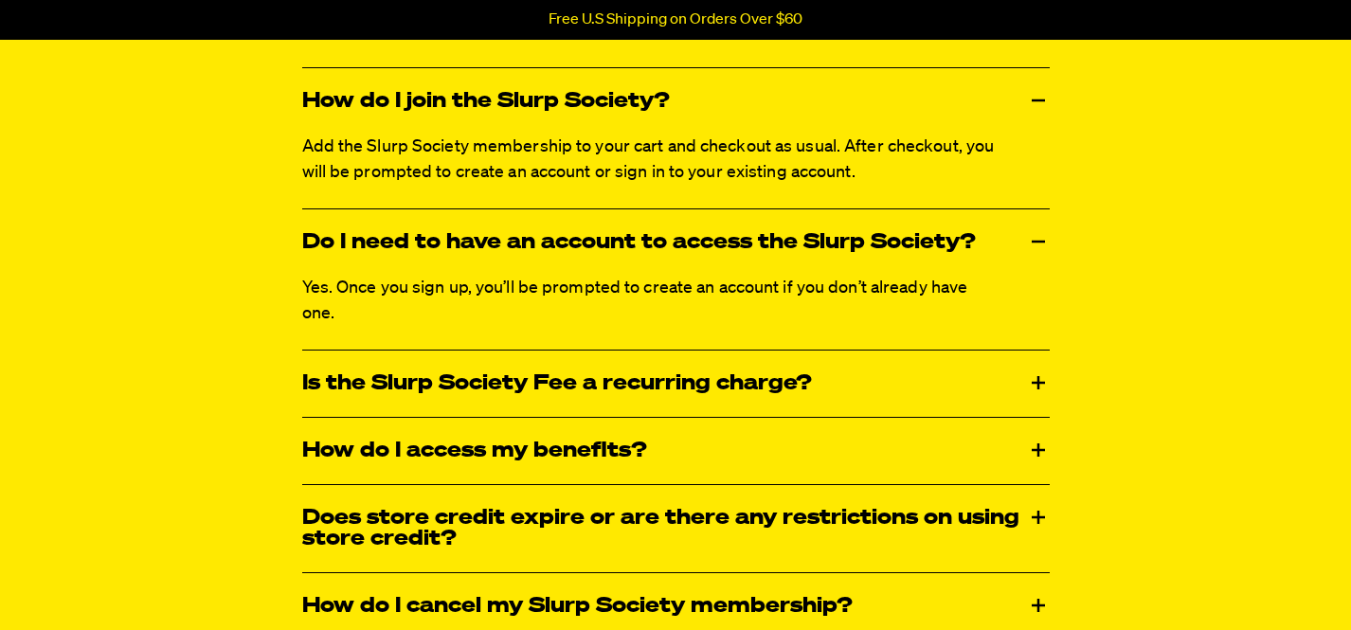
click at [584, 392] on div "Is the Slurp Society Fee a recurring charge?" at bounding box center [675, 384] width 747 height 66
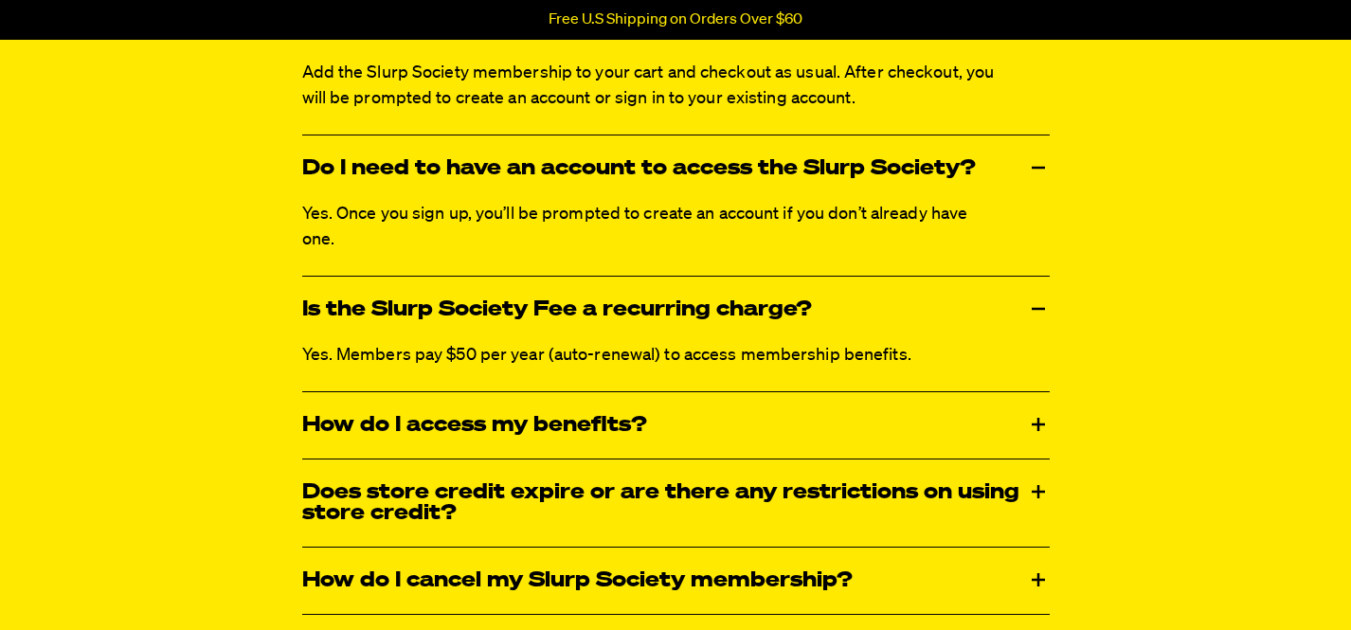
scroll to position [2400, 0]
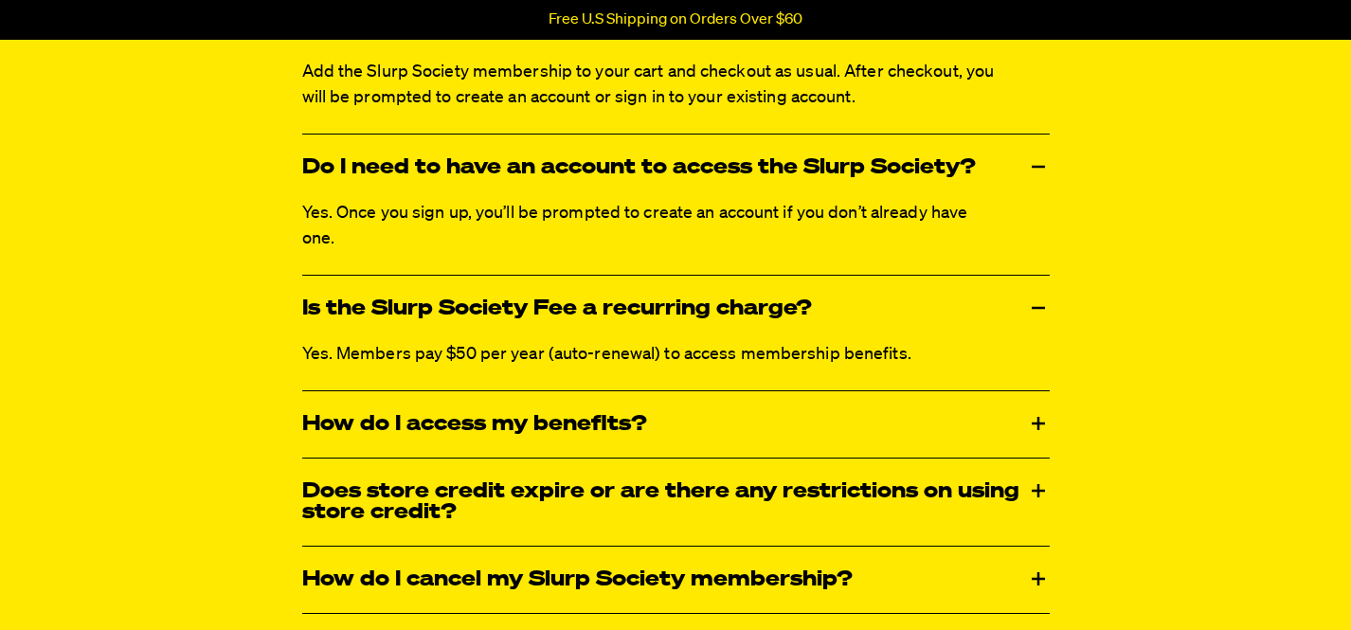
click at [582, 408] on div "How do I access my benefits?" at bounding box center [675, 424] width 747 height 66
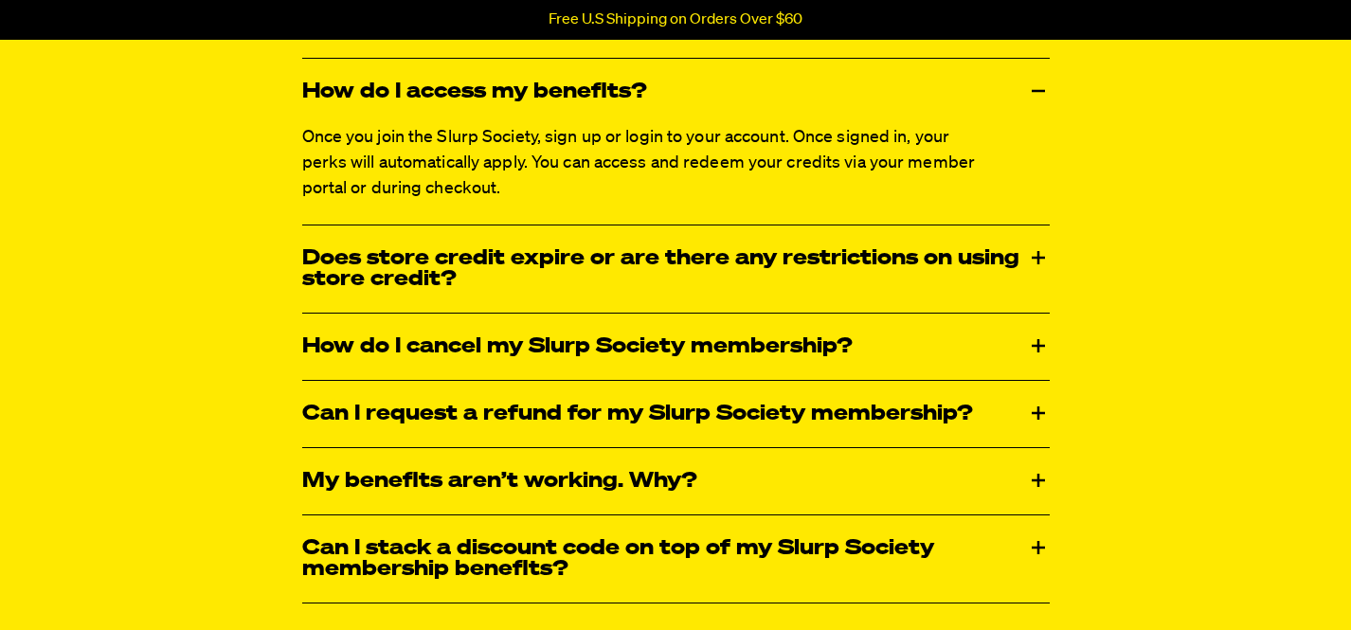
scroll to position [2748, 0]
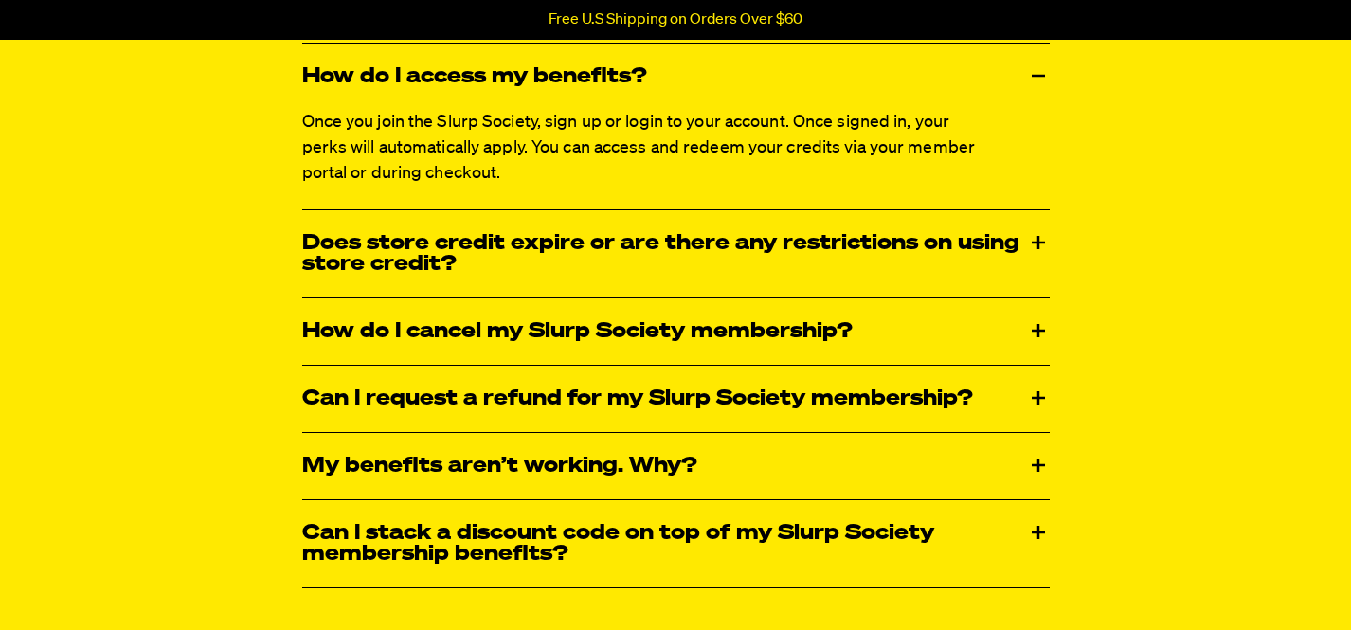
click at [587, 384] on div "Can I request a refund for my Slurp Society membership?" at bounding box center [675, 399] width 747 height 66
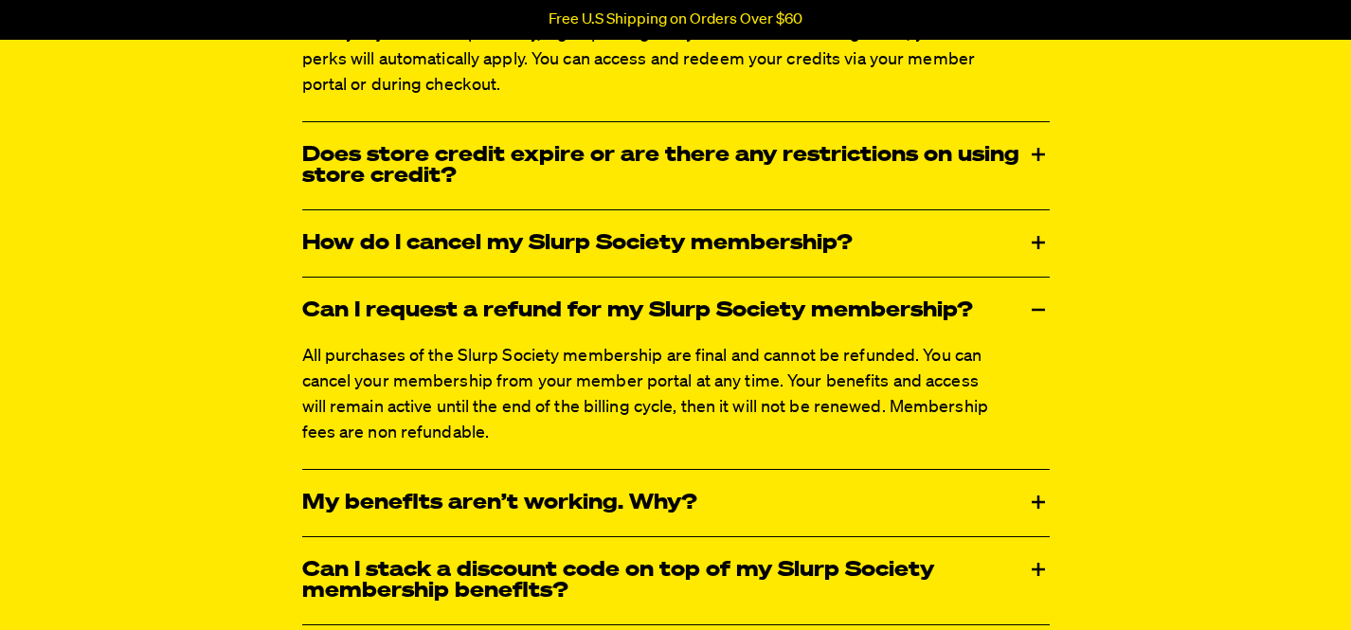
scroll to position [2855, 0]
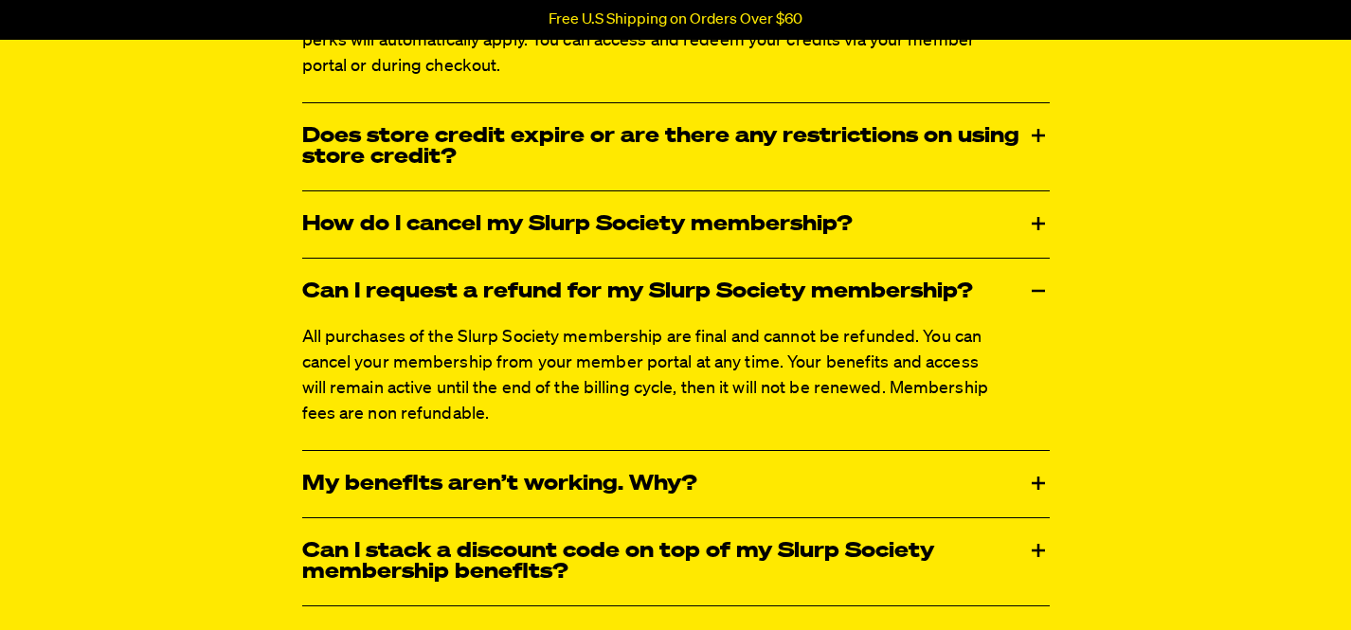
click at [565, 497] on div "My benefits aren’t working. Why?" at bounding box center [675, 484] width 747 height 66
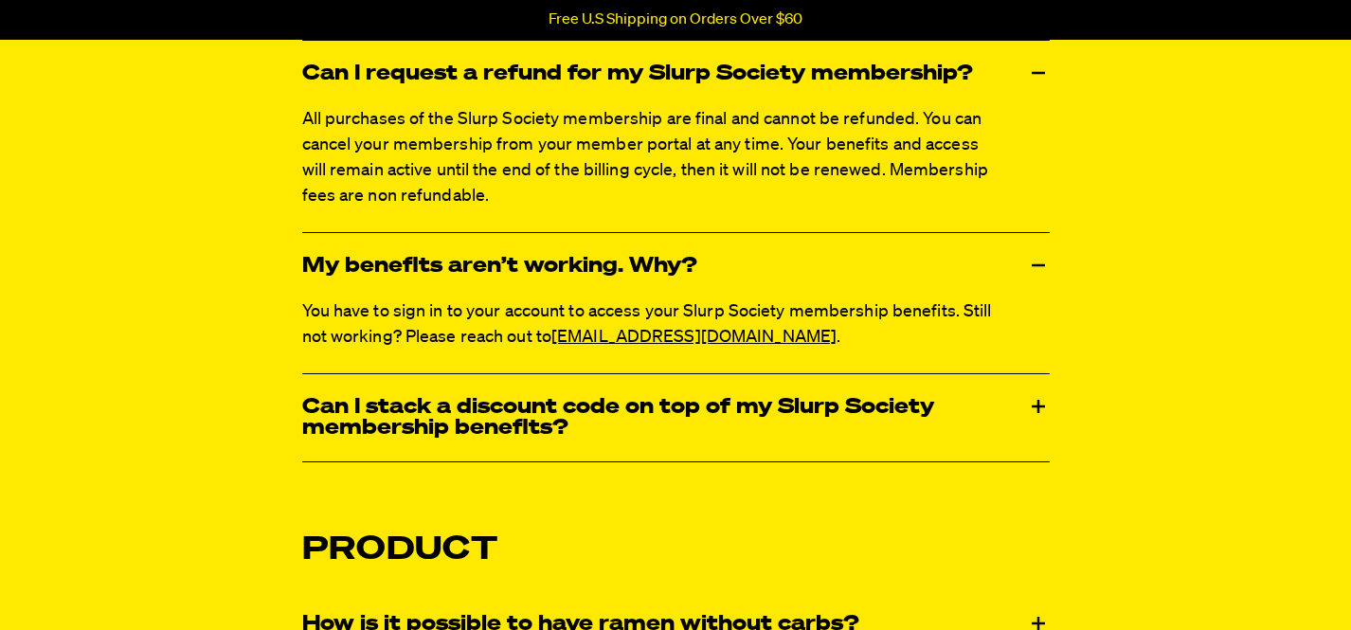
scroll to position [3076, 0]
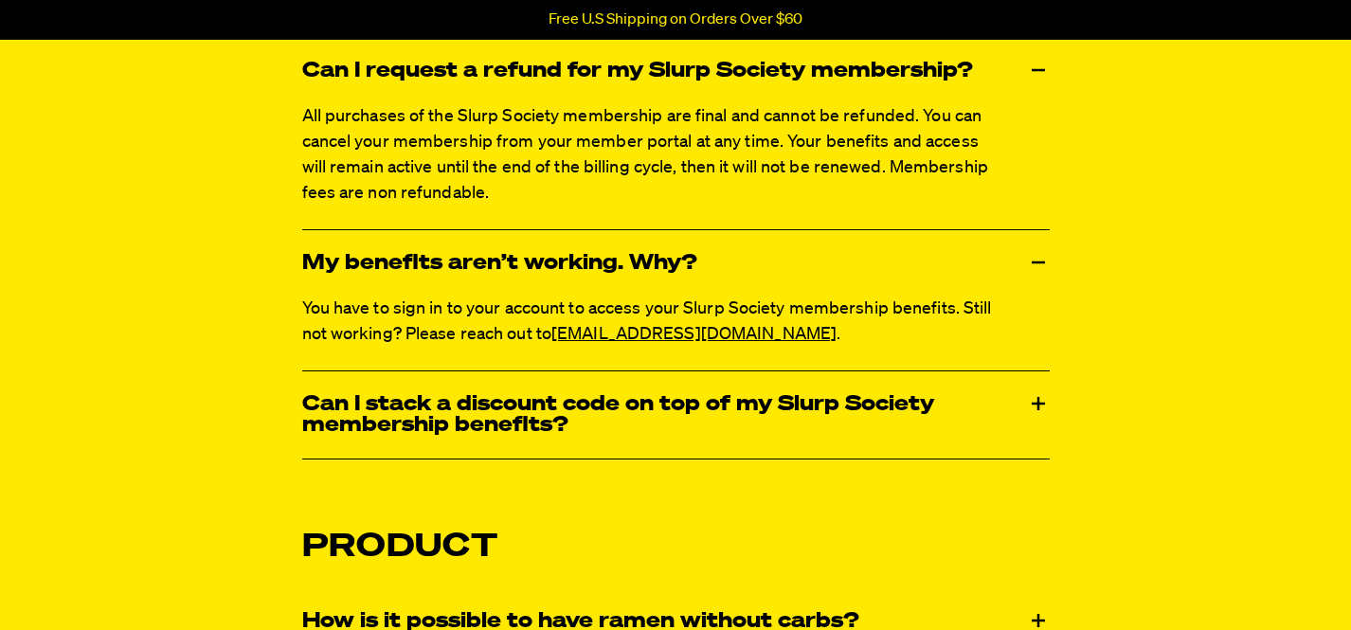
click at [584, 401] on div "Can I stack a discount code on top of my Slurp Society membership benefits?" at bounding box center [675, 414] width 747 height 87
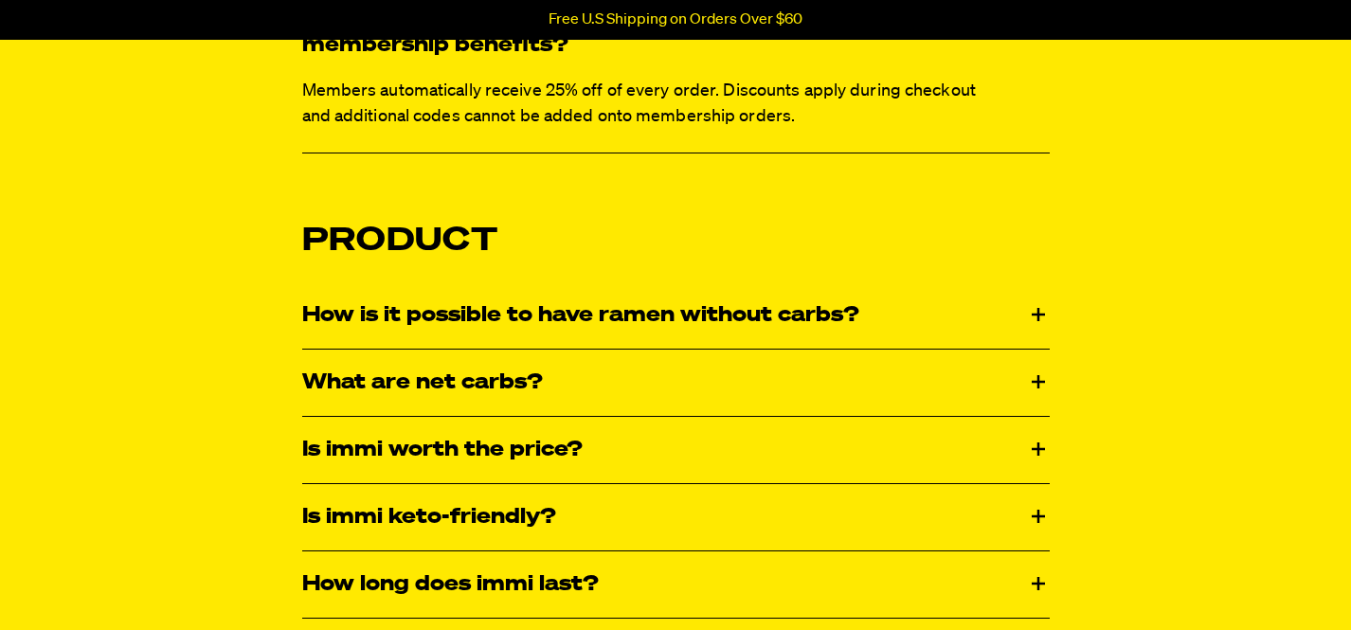
scroll to position [3465, 0]
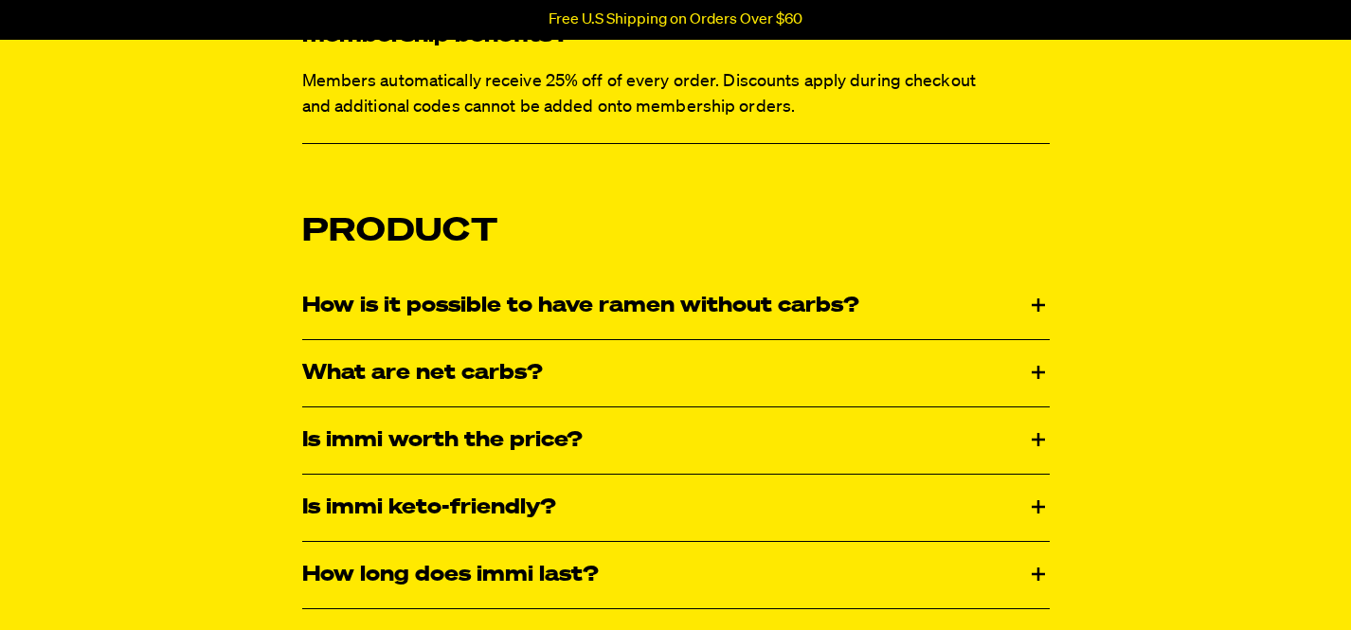
click at [623, 309] on div "How is it possible to have ramen without carbs?" at bounding box center [675, 306] width 747 height 66
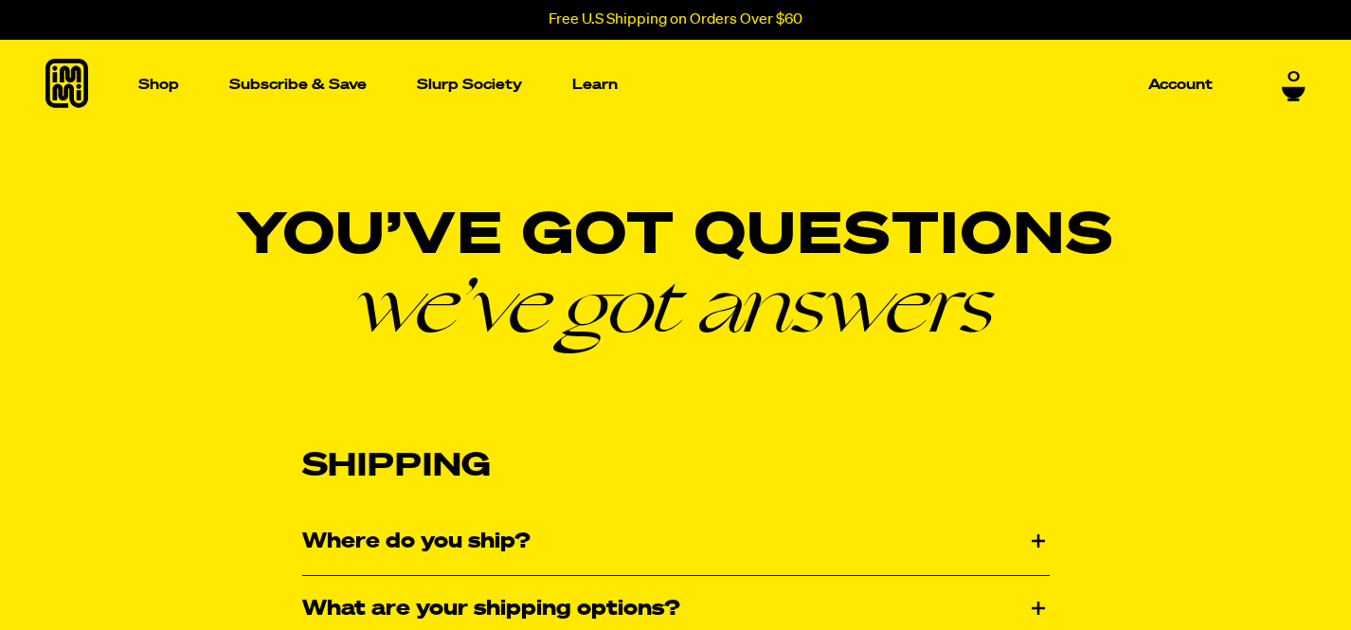
scroll to position [0, 0]
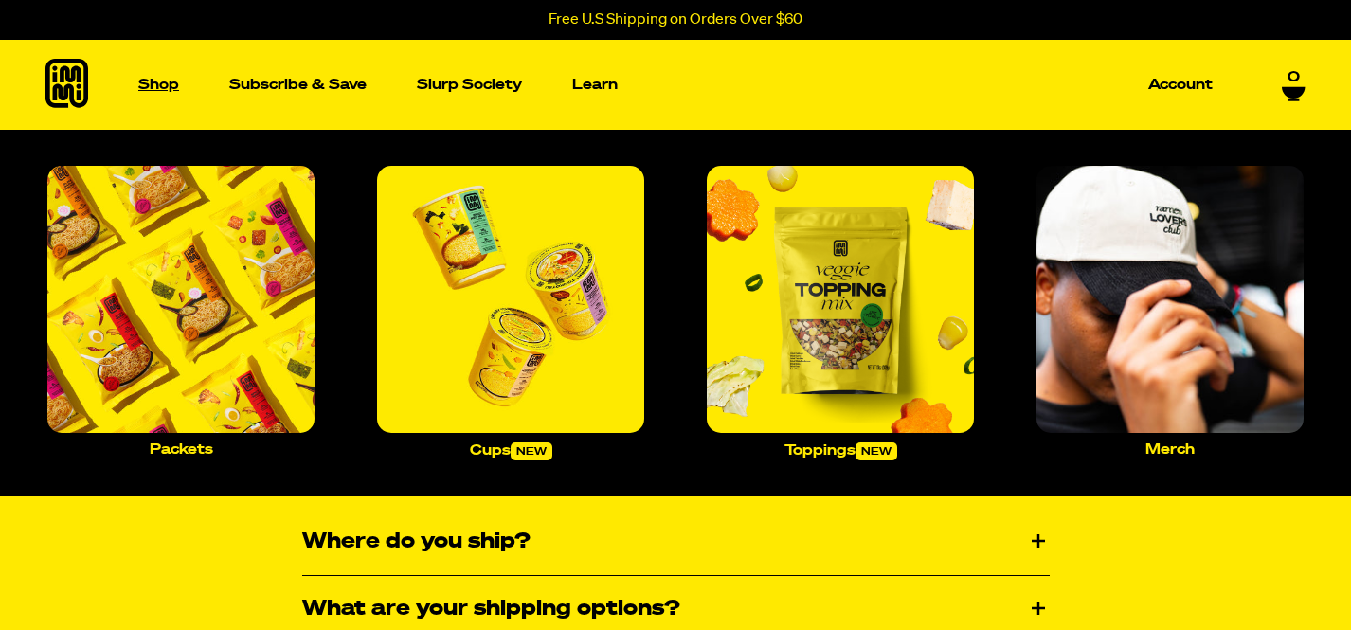
click at [164, 90] on p "Shop" at bounding box center [158, 85] width 41 height 14
click at [167, 84] on p "Shop" at bounding box center [158, 85] width 41 height 14
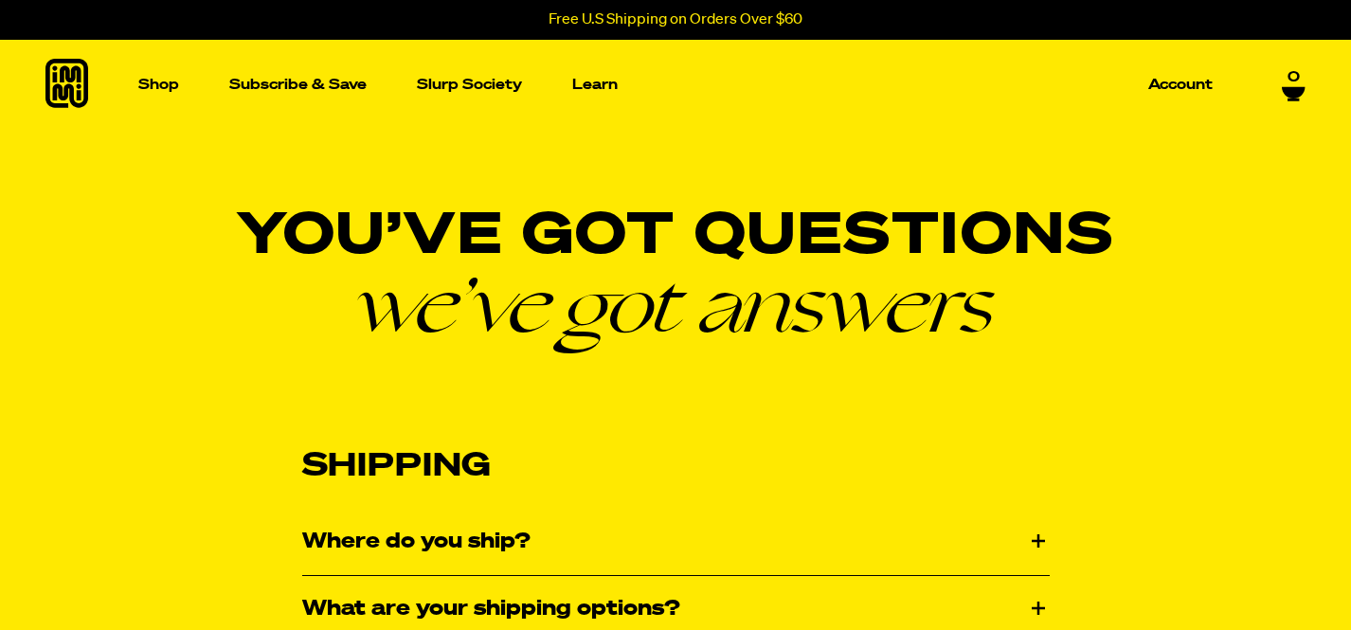
click at [102, 83] on div "Shop Packets Cups new Toppings new Merch Subscribe & Save Slurp Society Learn O…" at bounding box center [675, 85] width 1351 height 90
click at [81, 86] on icon at bounding box center [66, 83] width 43 height 49
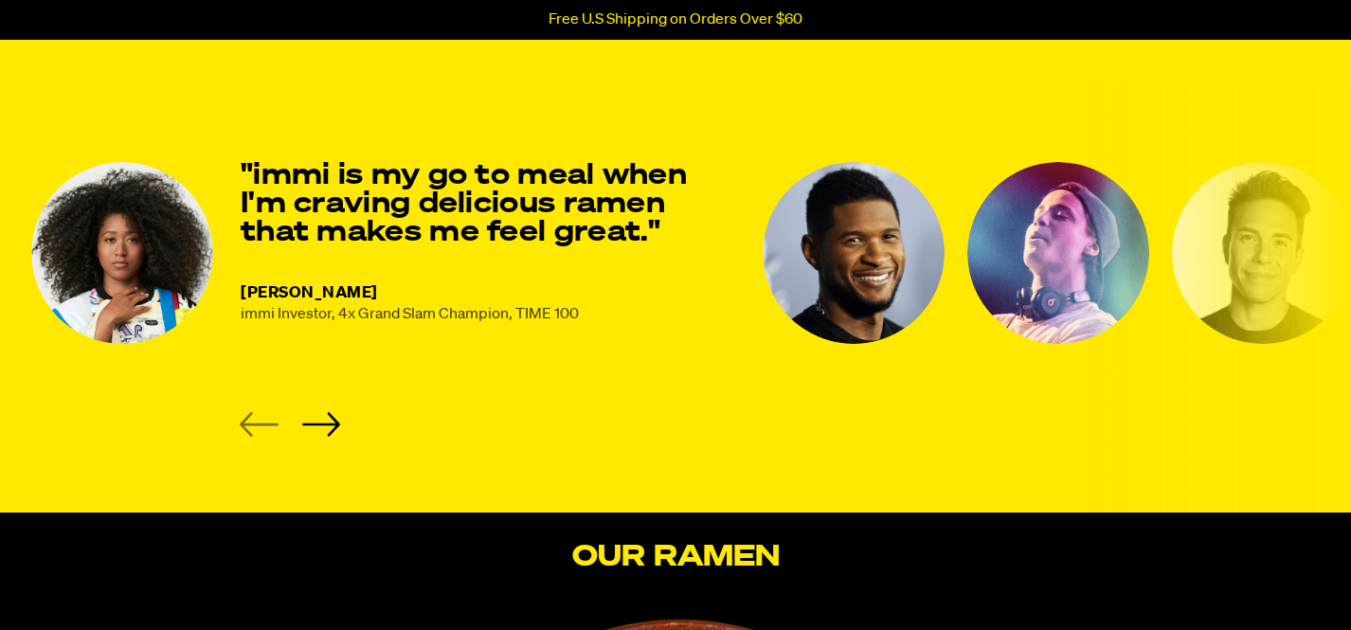
scroll to position [2585, 0]
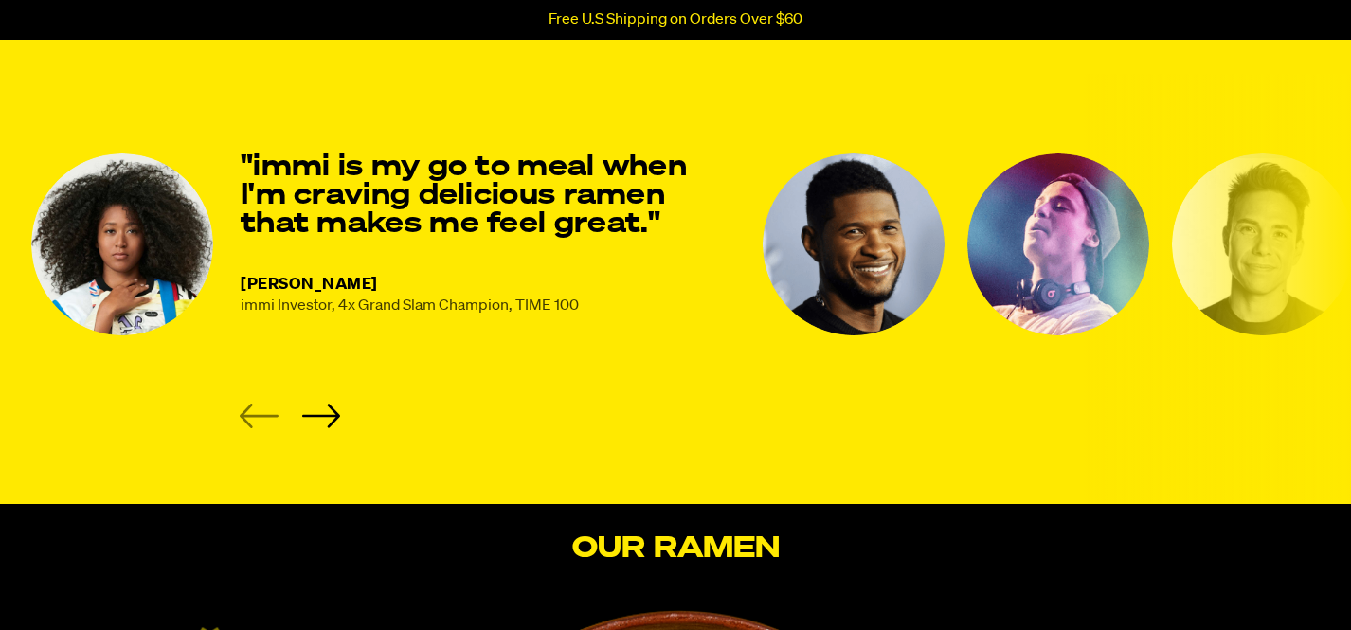
click at [850, 254] on img "2 of 8" at bounding box center [854, 244] width 182 height 182
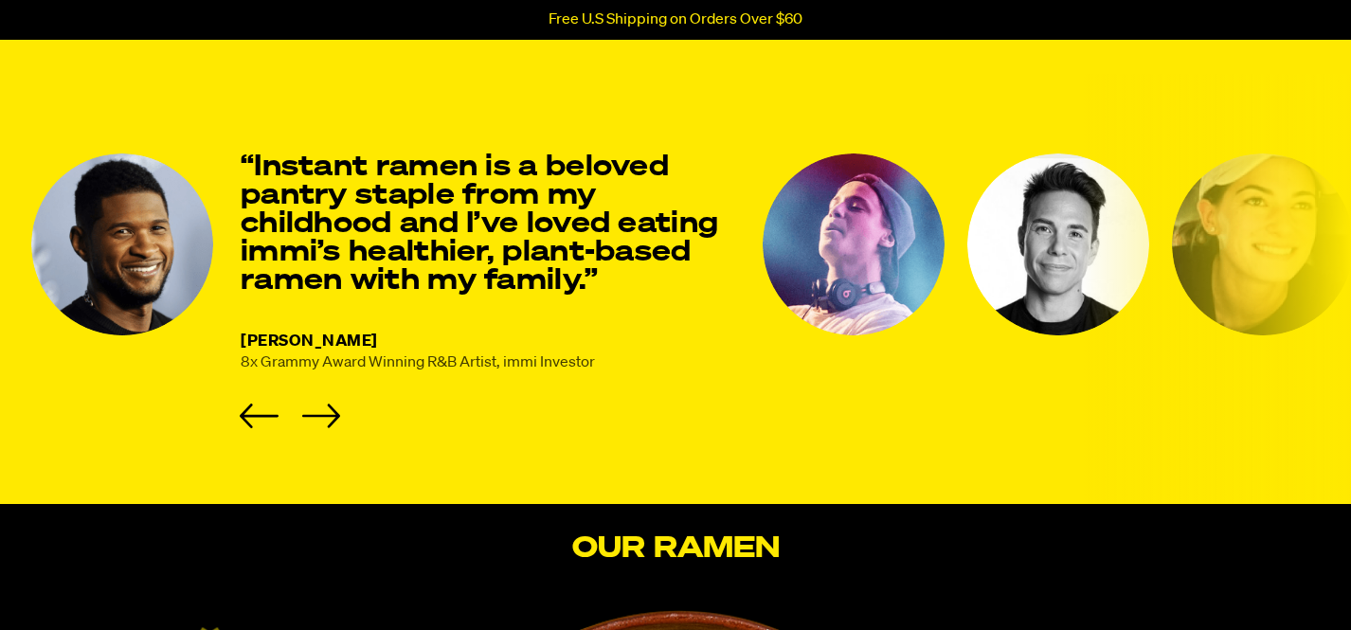
click at [863, 249] on img "3 of 8" at bounding box center [854, 244] width 182 height 182
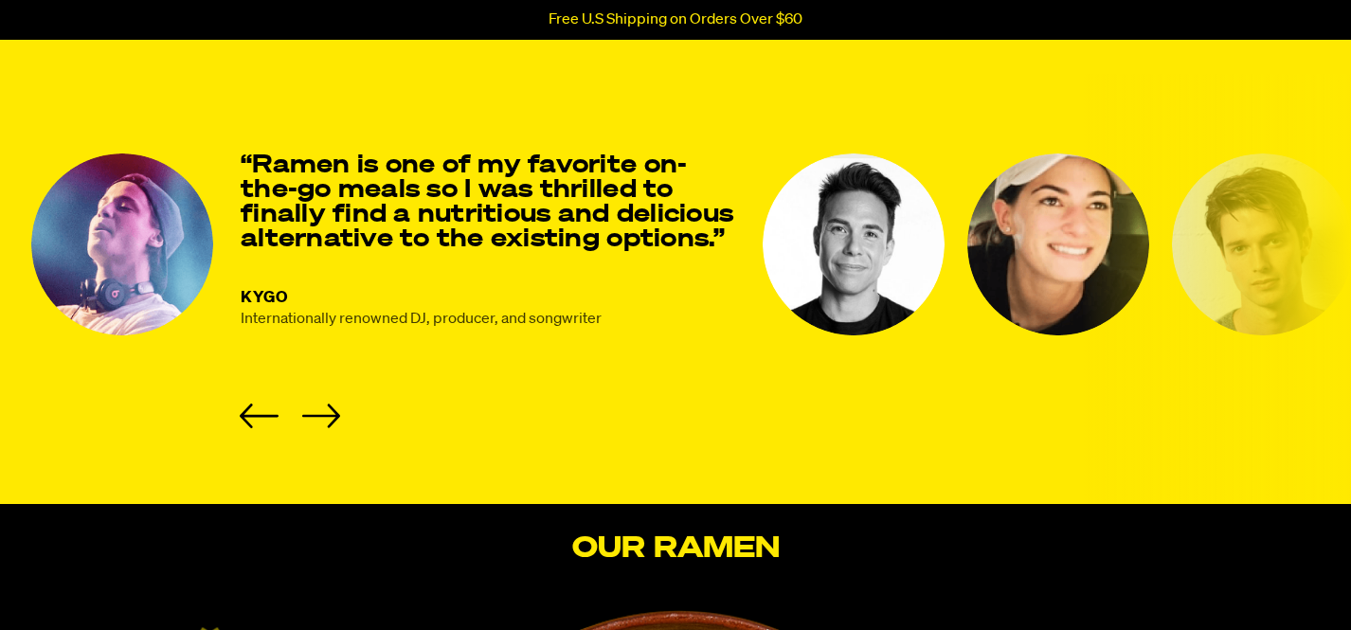
click at [862, 254] on img "4 of 8" at bounding box center [854, 244] width 182 height 182
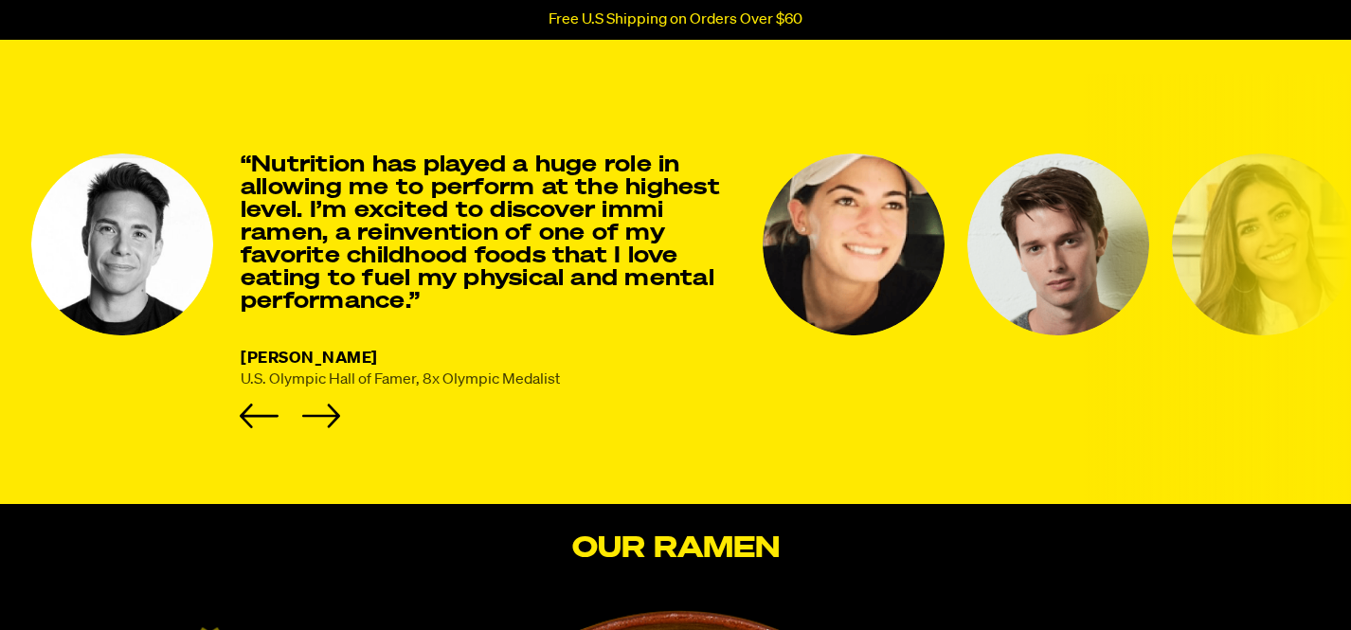
click at [864, 248] on img "5 of 8" at bounding box center [854, 244] width 182 height 182
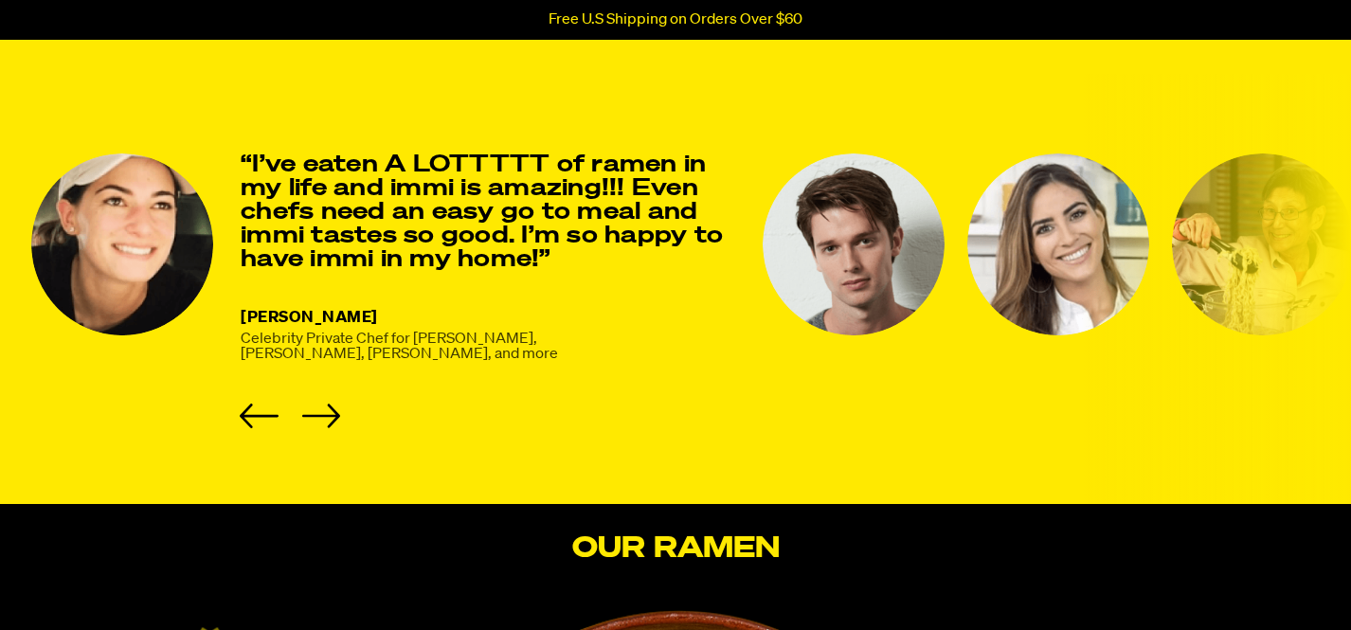
click at [856, 255] on img "6 of 8" at bounding box center [854, 244] width 182 height 182
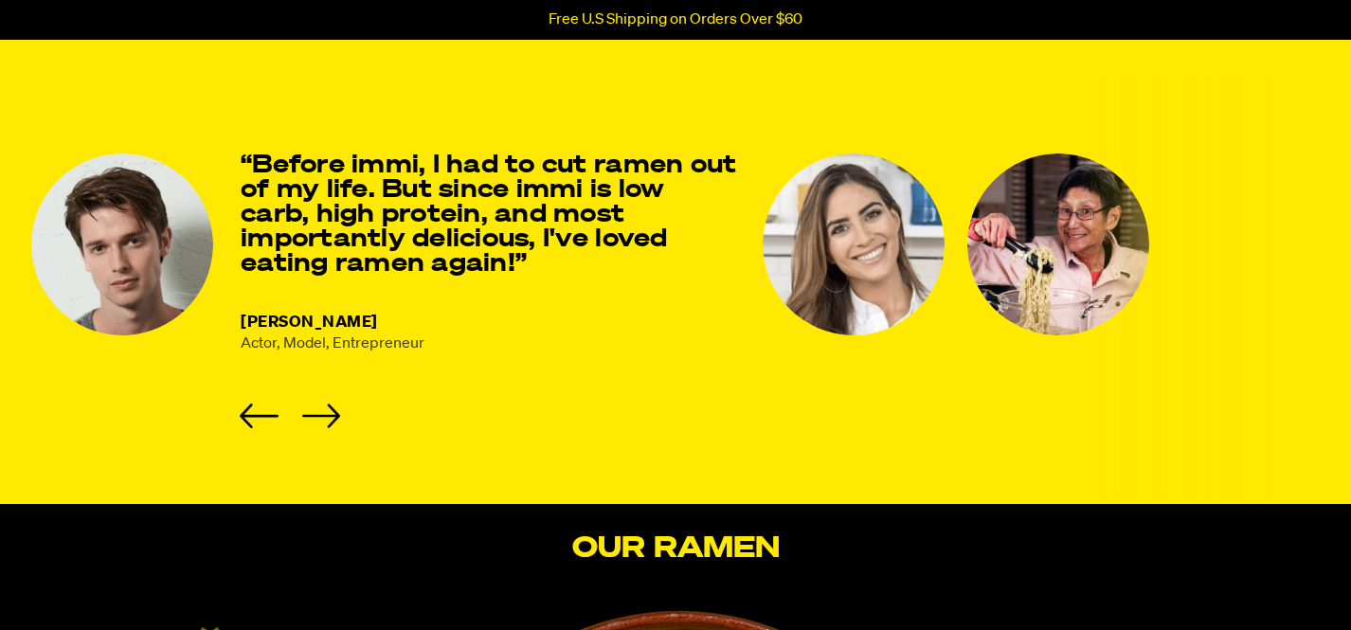
click at [856, 258] on img "7 of 8" at bounding box center [854, 244] width 182 height 182
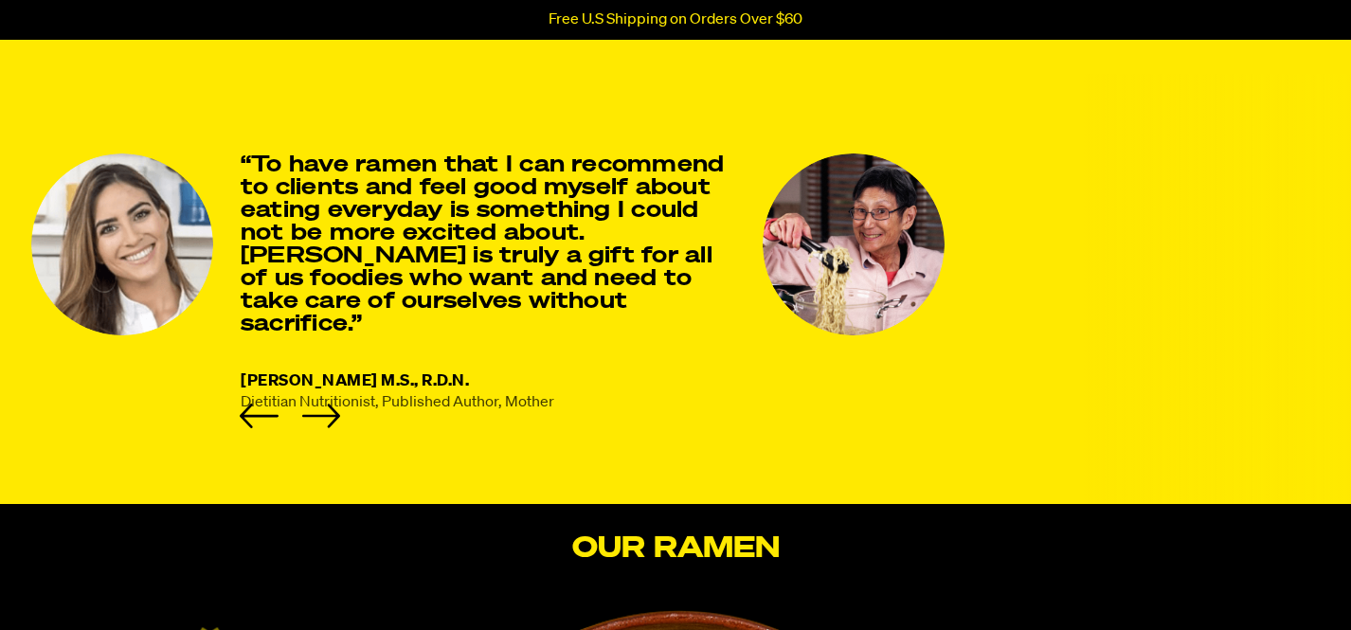
click at [857, 259] on img "8 of 8" at bounding box center [854, 244] width 182 height 182
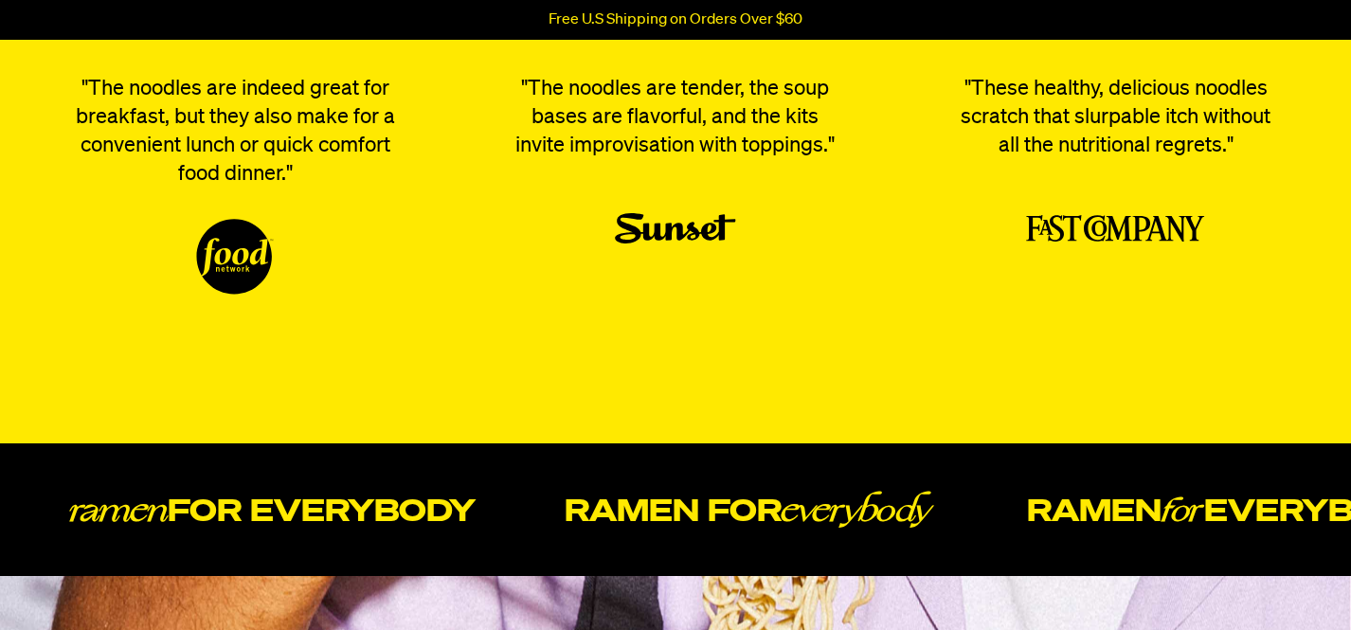
scroll to position [5629, 0]
